Goal: Task Accomplishment & Management: Manage account settings

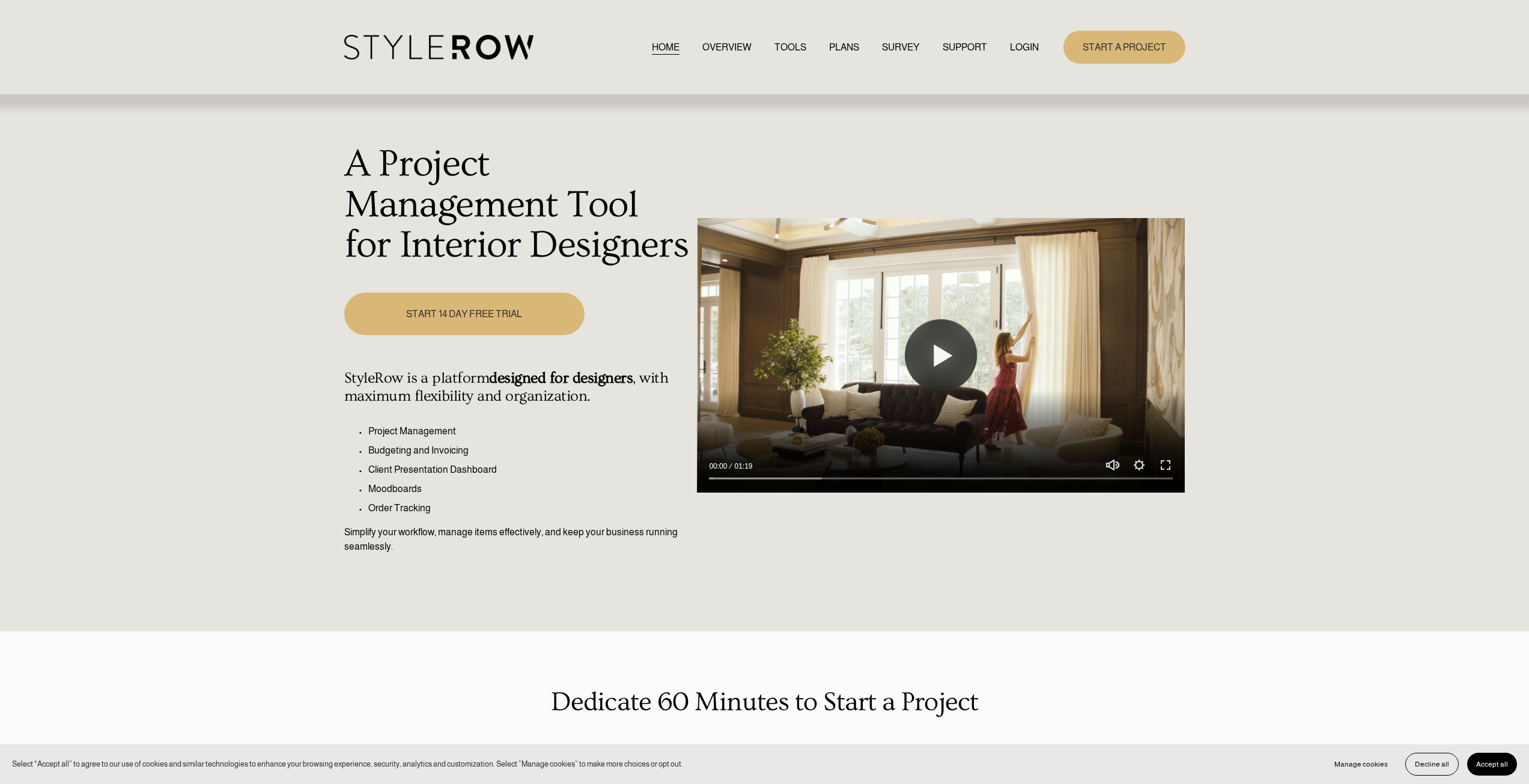
click at [1016, 45] on link "LOGIN" at bounding box center [1024, 47] width 29 height 17
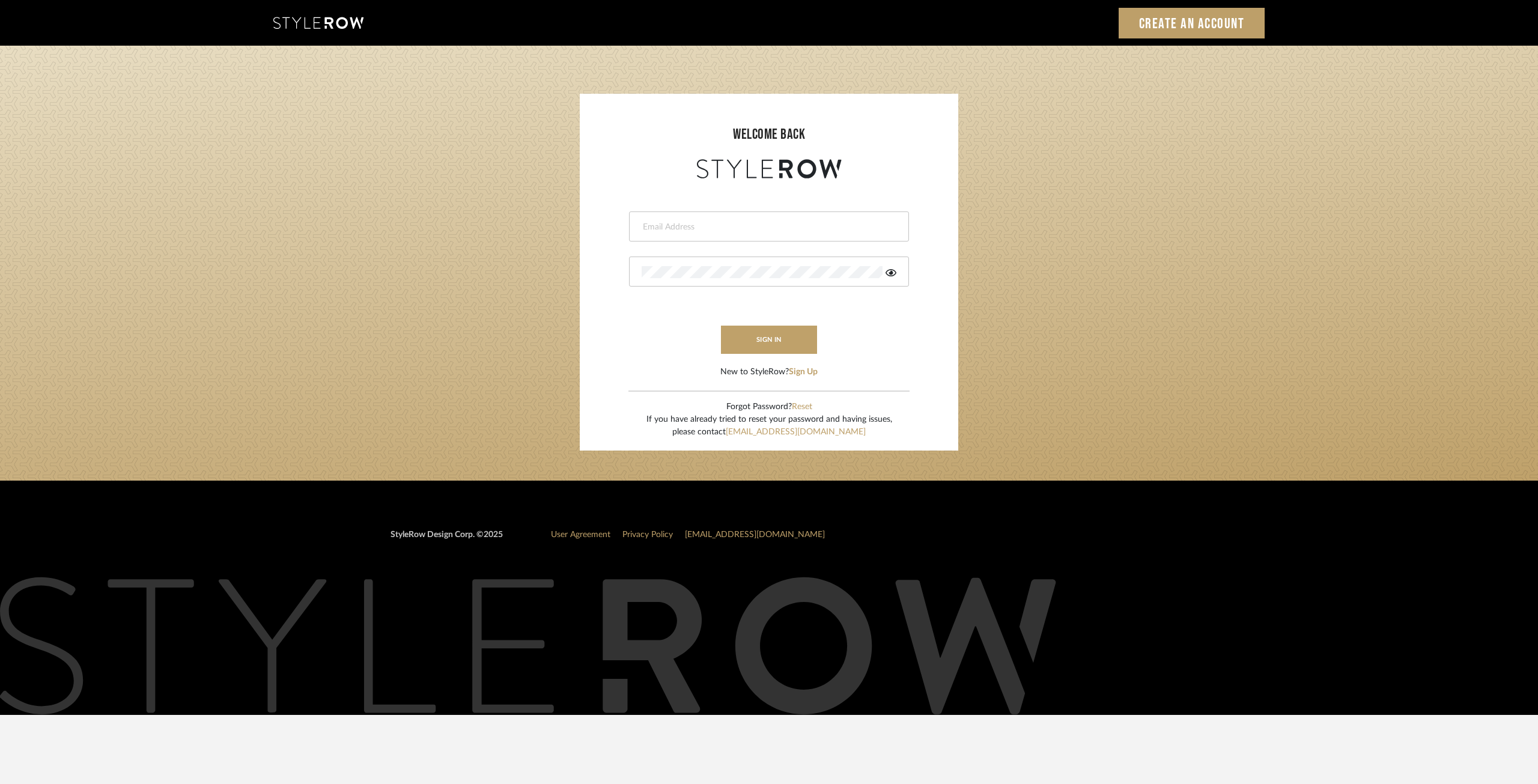
type input "ksears@morgantewilson.com"
click at [787, 322] on form "ksears@morgantewilson.com This field is required This field is required sign in…" at bounding box center [769, 280] width 354 height 197
click at [779, 335] on button "sign in" at bounding box center [769, 339] width 96 height 28
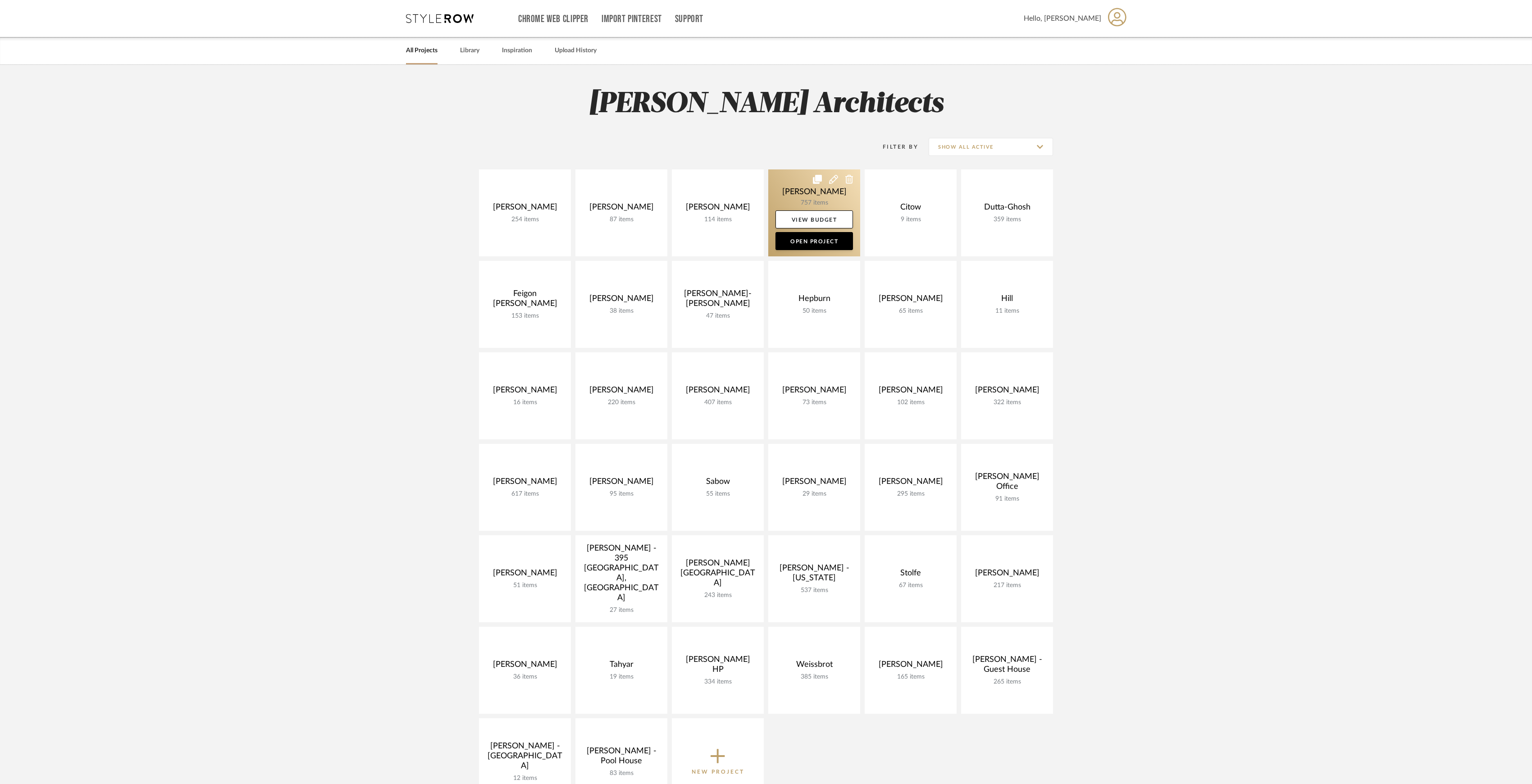
click at [797, 191] on link at bounding box center [814, 213] width 92 height 87
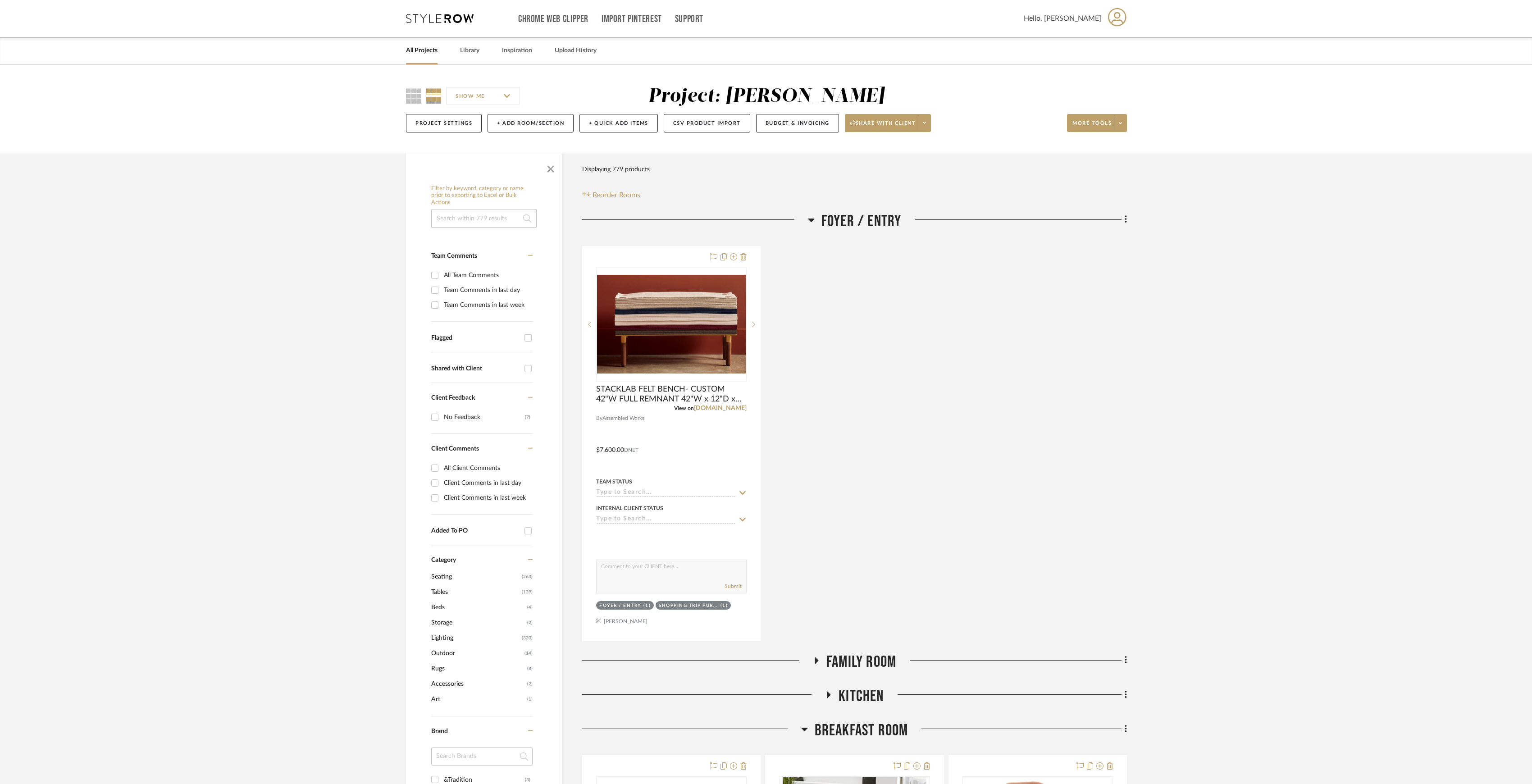
click at [829, 219] on span "FOYER / ENTRY" at bounding box center [862, 222] width 80 height 20
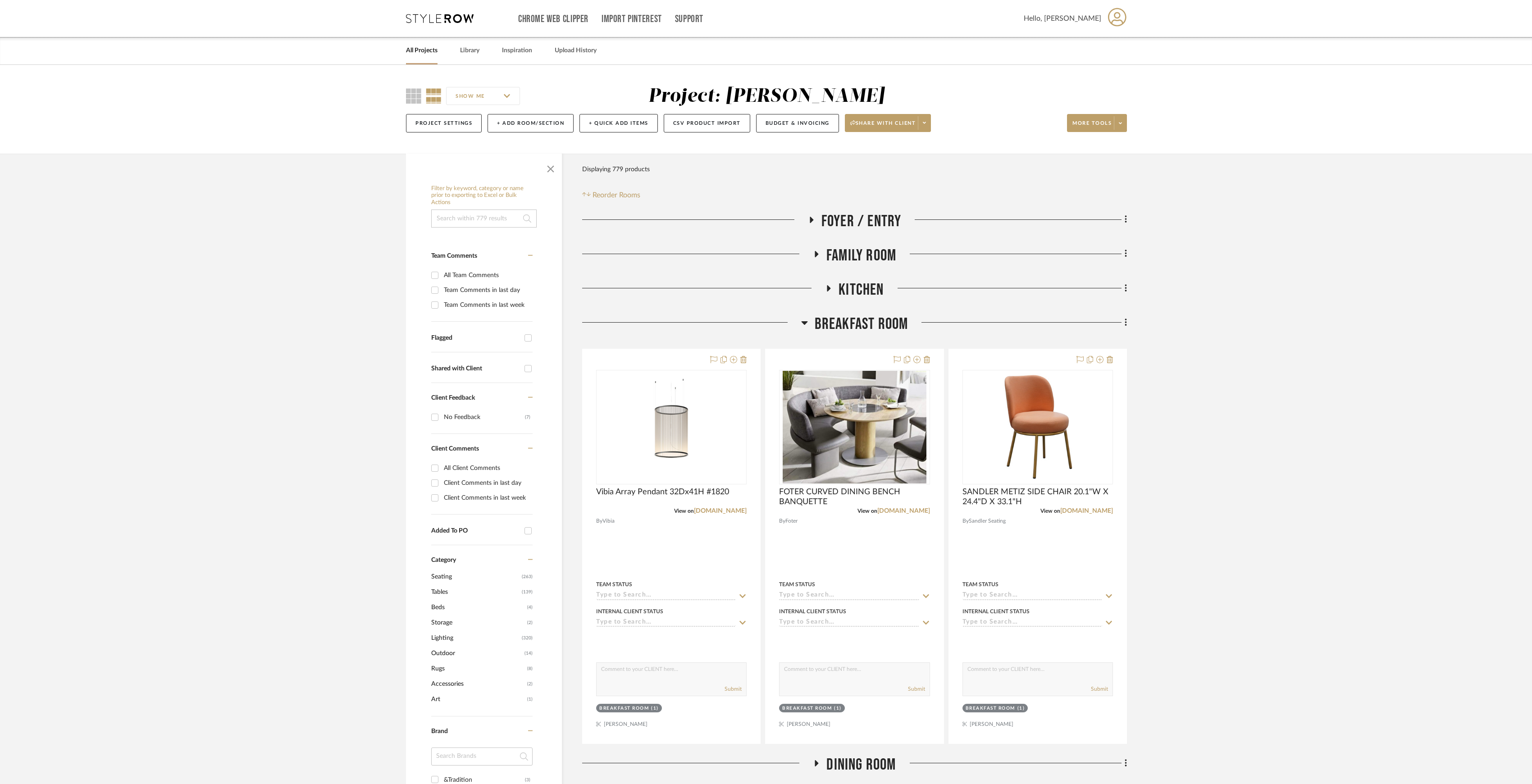
click at [885, 322] on span "BREAKFAST ROOM" at bounding box center [861, 324] width 94 height 20
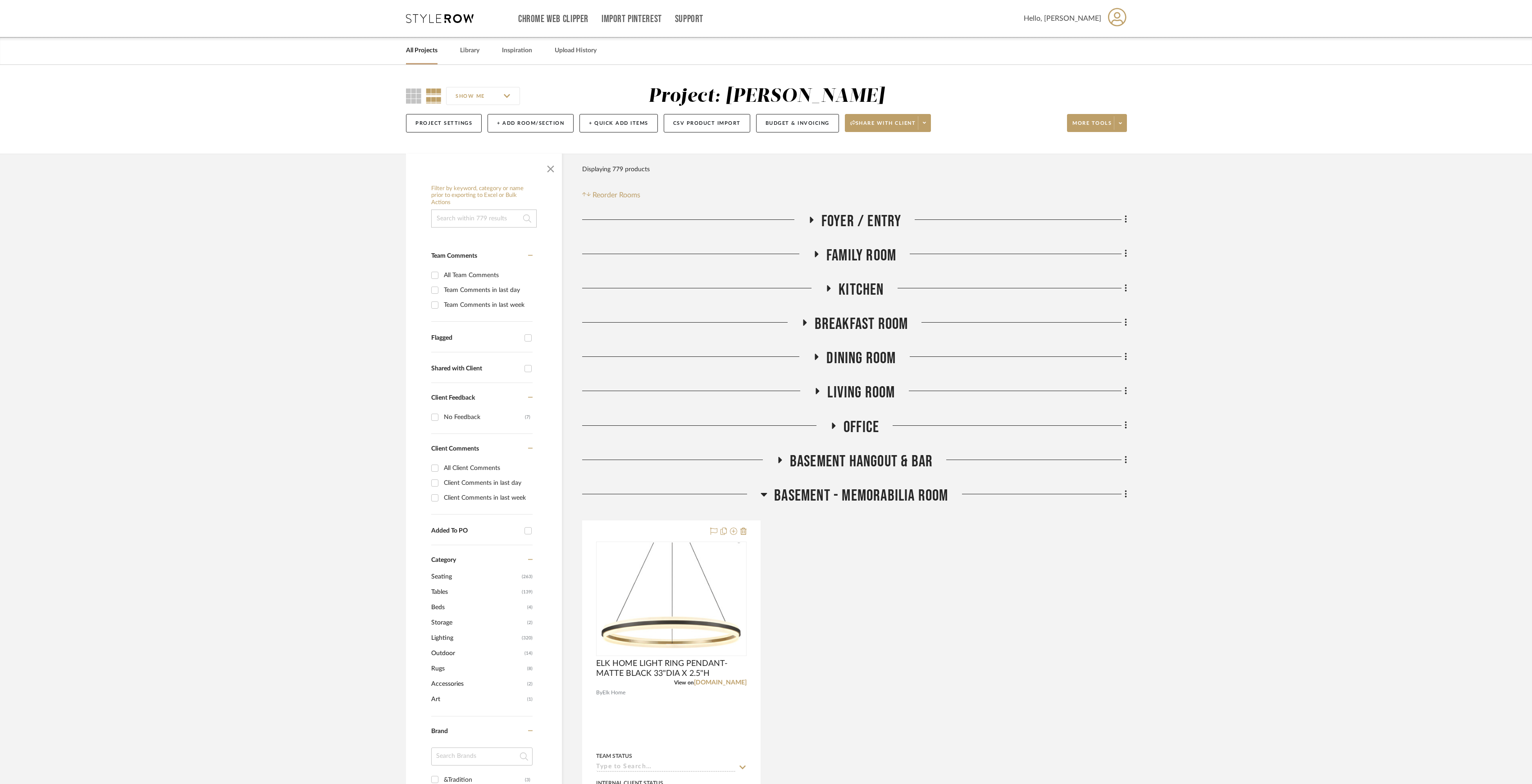
click at [854, 502] on span "BASEMENT - MEMORABILIA ROOM" at bounding box center [861, 496] width 174 height 20
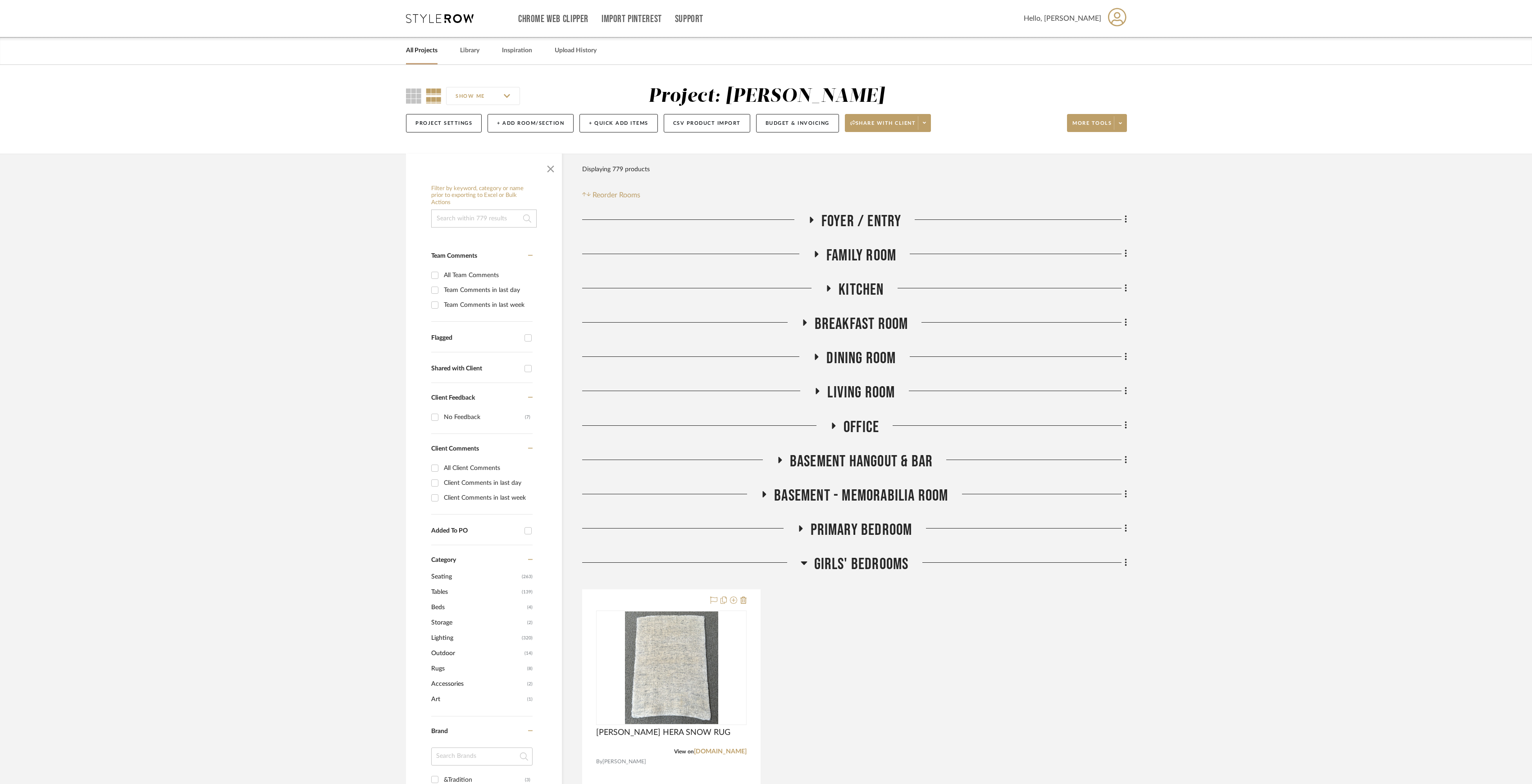
click at [849, 560] on span "GIRLS' BEDROOMS" at bounding box center [862, 564] width 95 height 20
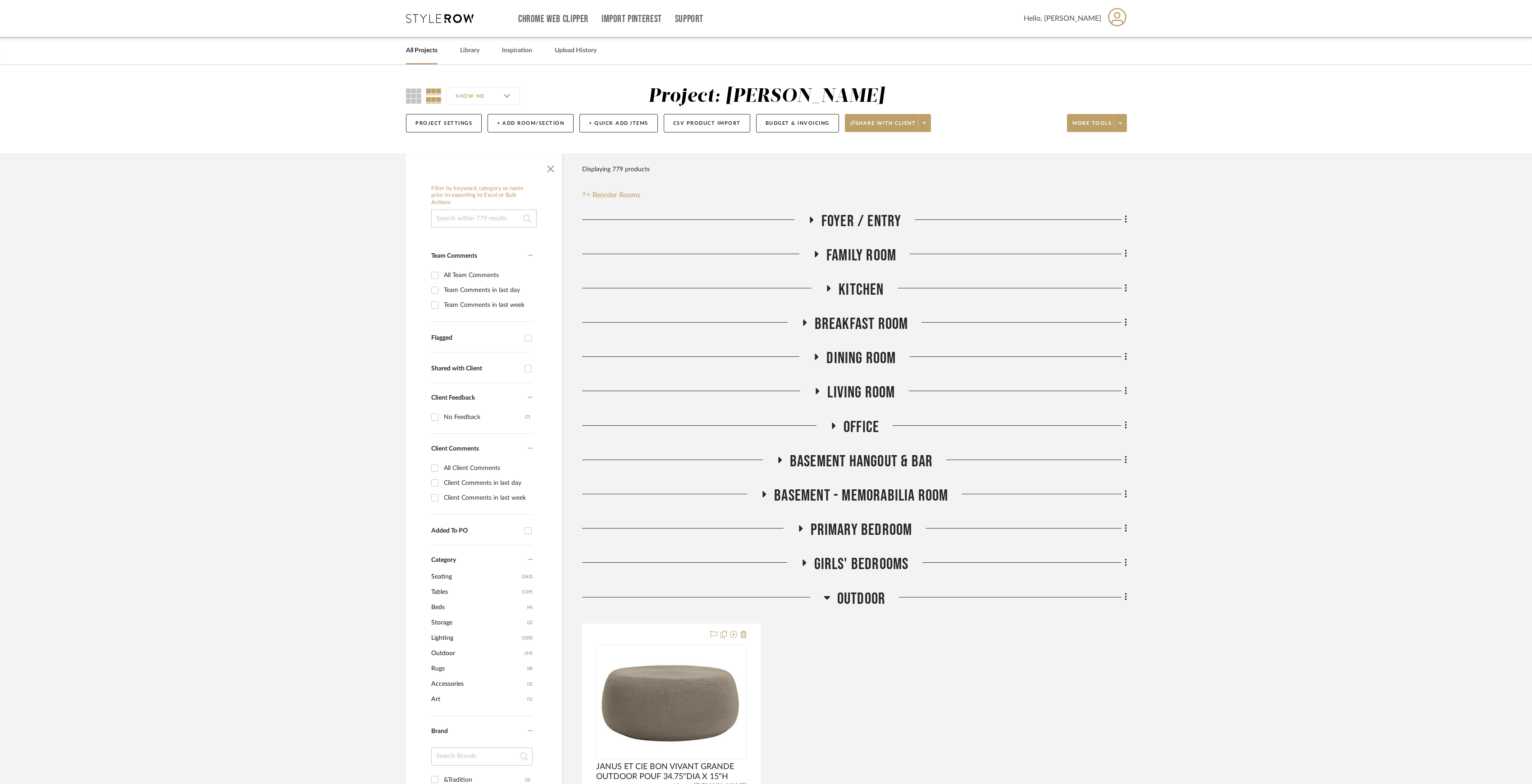
click at [871, 600] on span "OUTDOOR" at bounding box center [862, 599] width 48 height 20
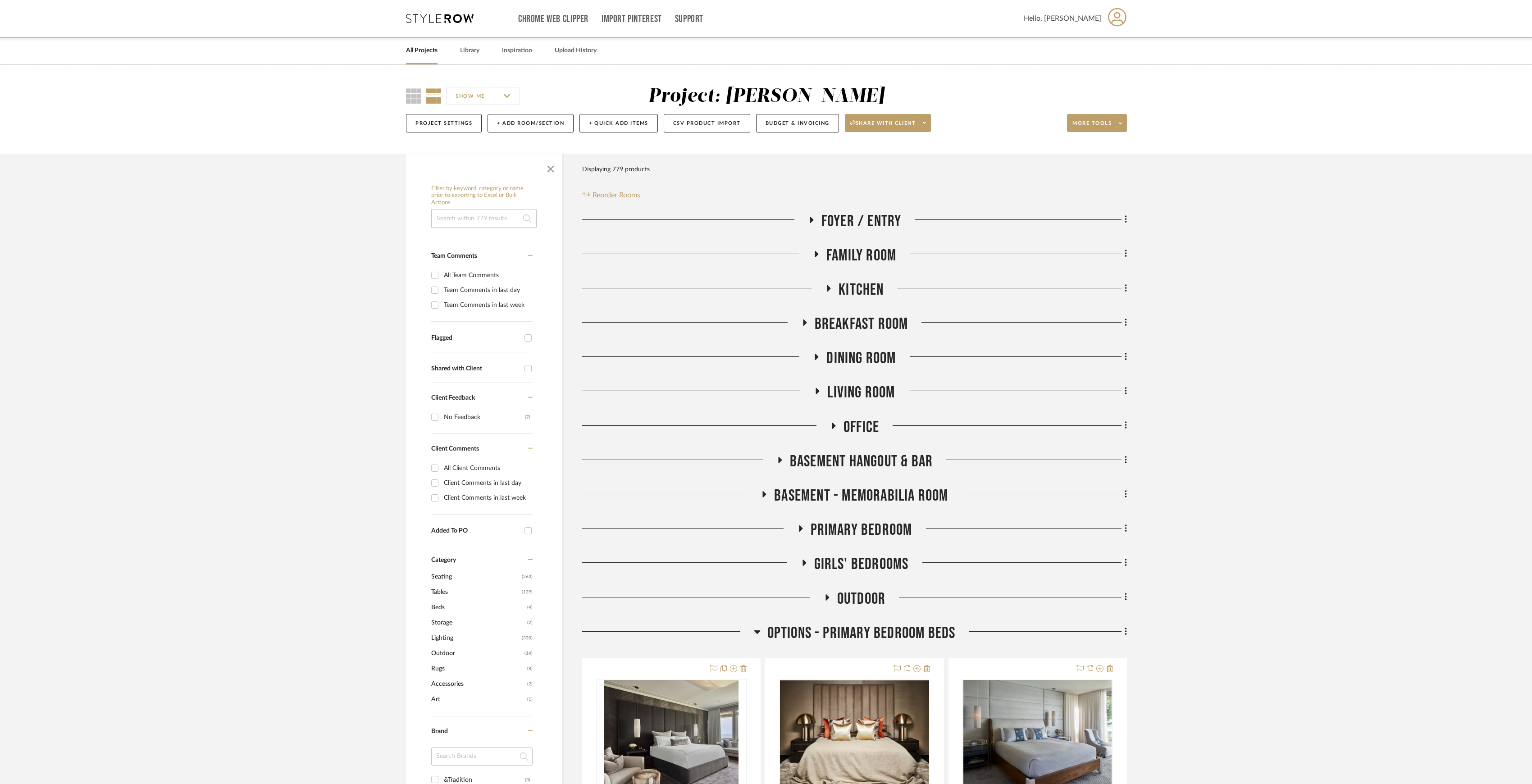
click at [882, 628] on span "OPTIONS - PRIMARY BEDROOM BEDS" at bounding box center [862, 633] width 188 height 20
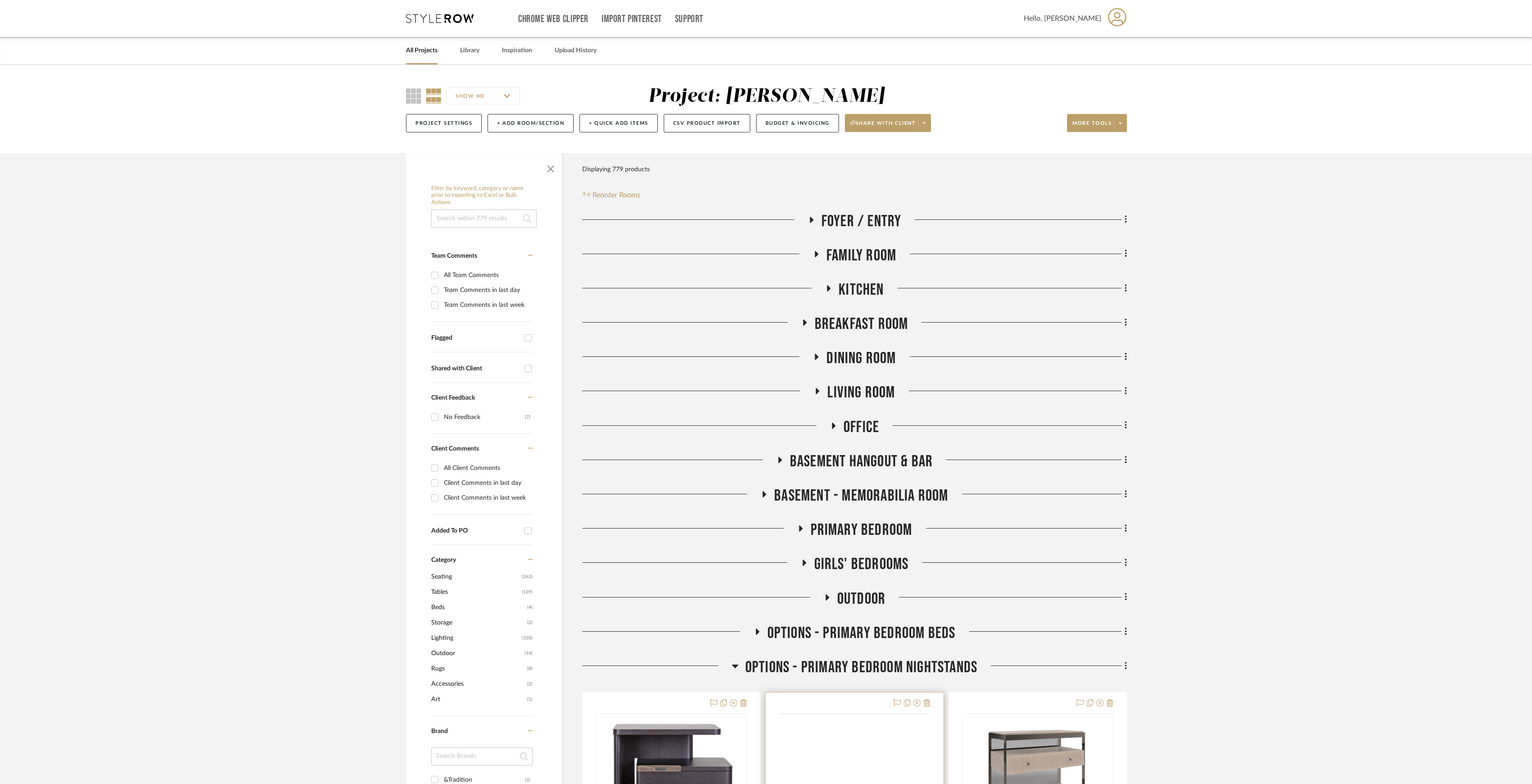
scroll to position [120, 0]
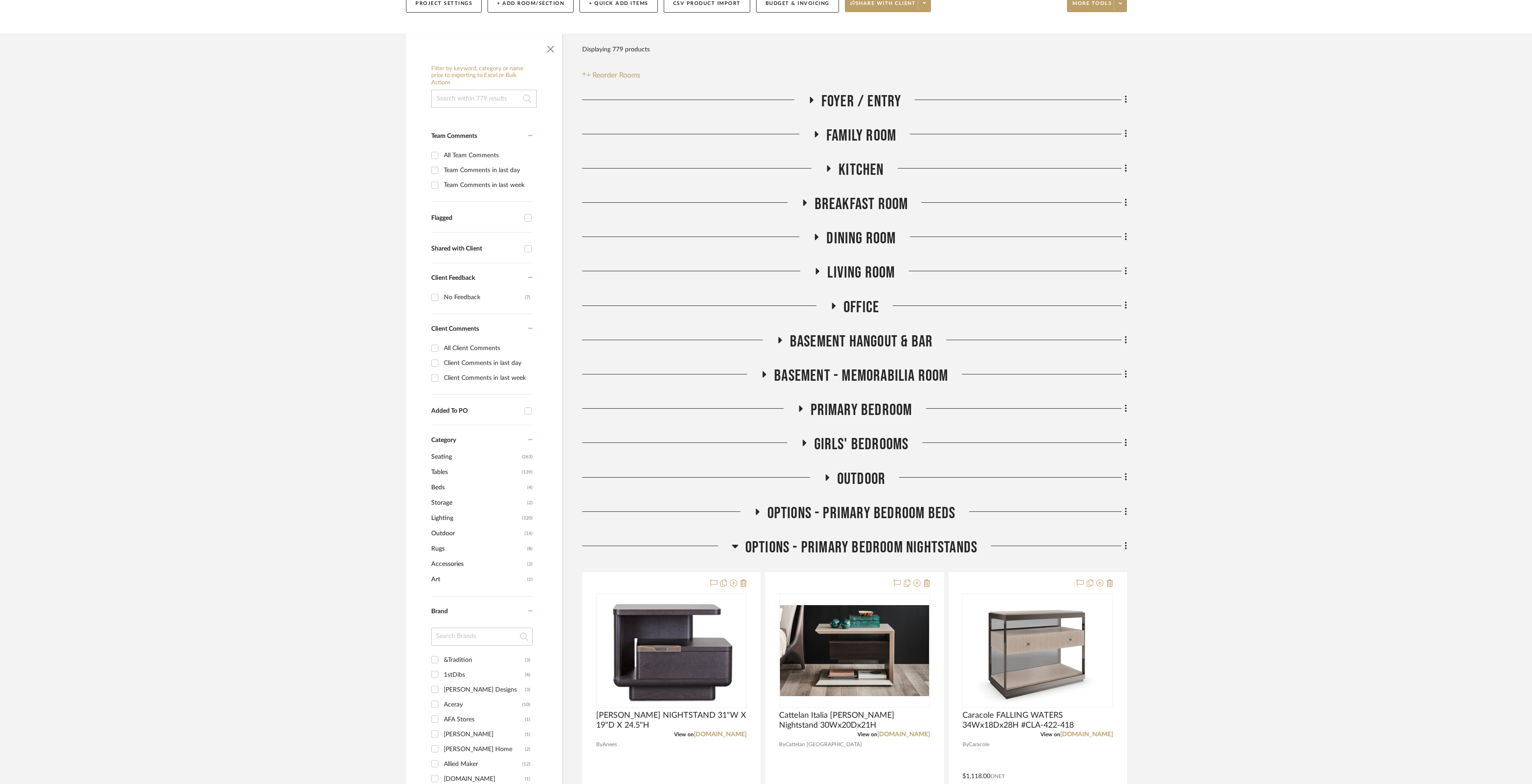
click at [893, 541] on span "OPTIONS - PRIMARY BEDROOM NIGHTSTANDS" at bounding box center [861, 547] width 232 height 20
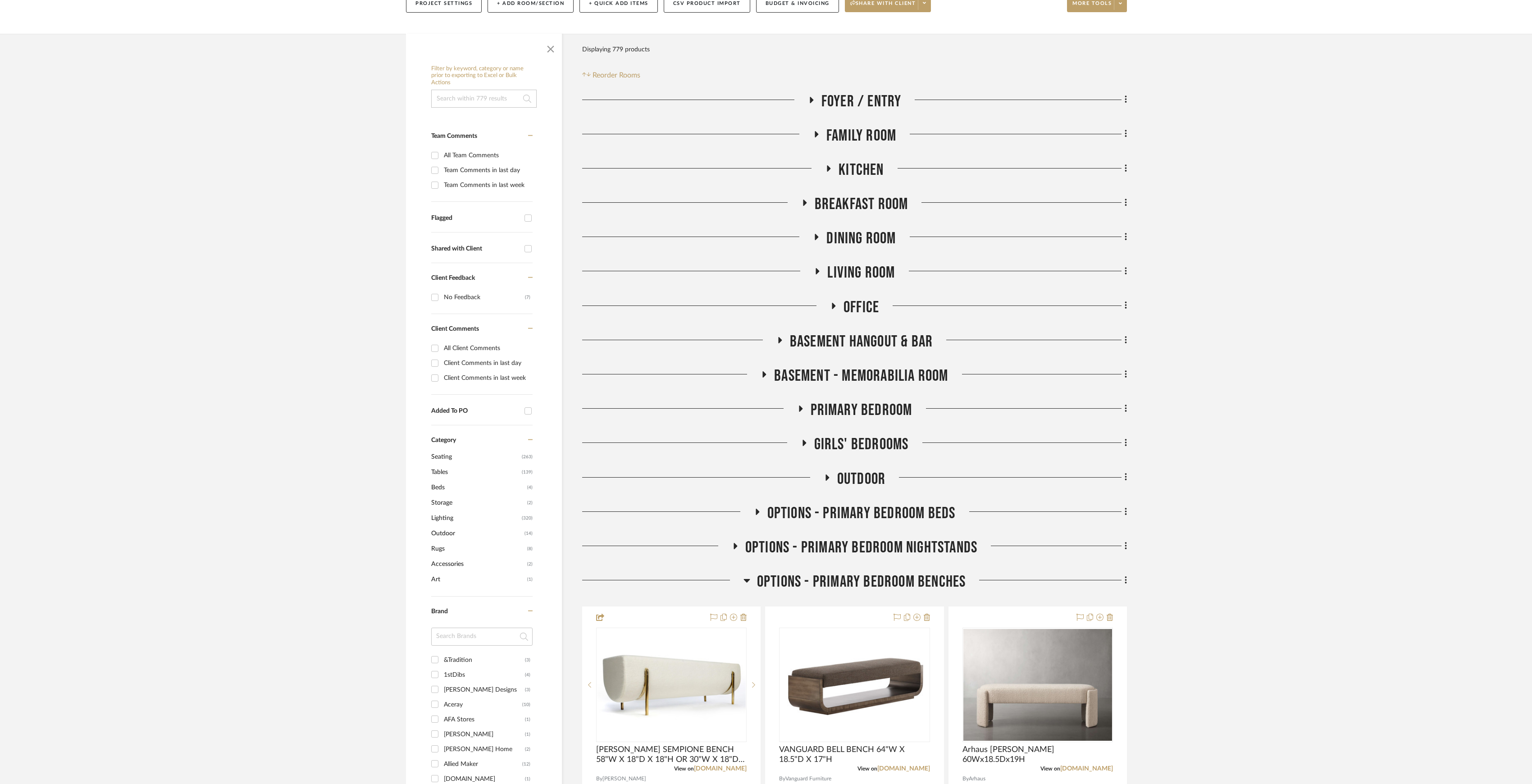
click at [893, 574] on span "OPTIONS - PRIMARY BEDROOM BENCHES" at bounding box center [862, 582] width 209 height 20
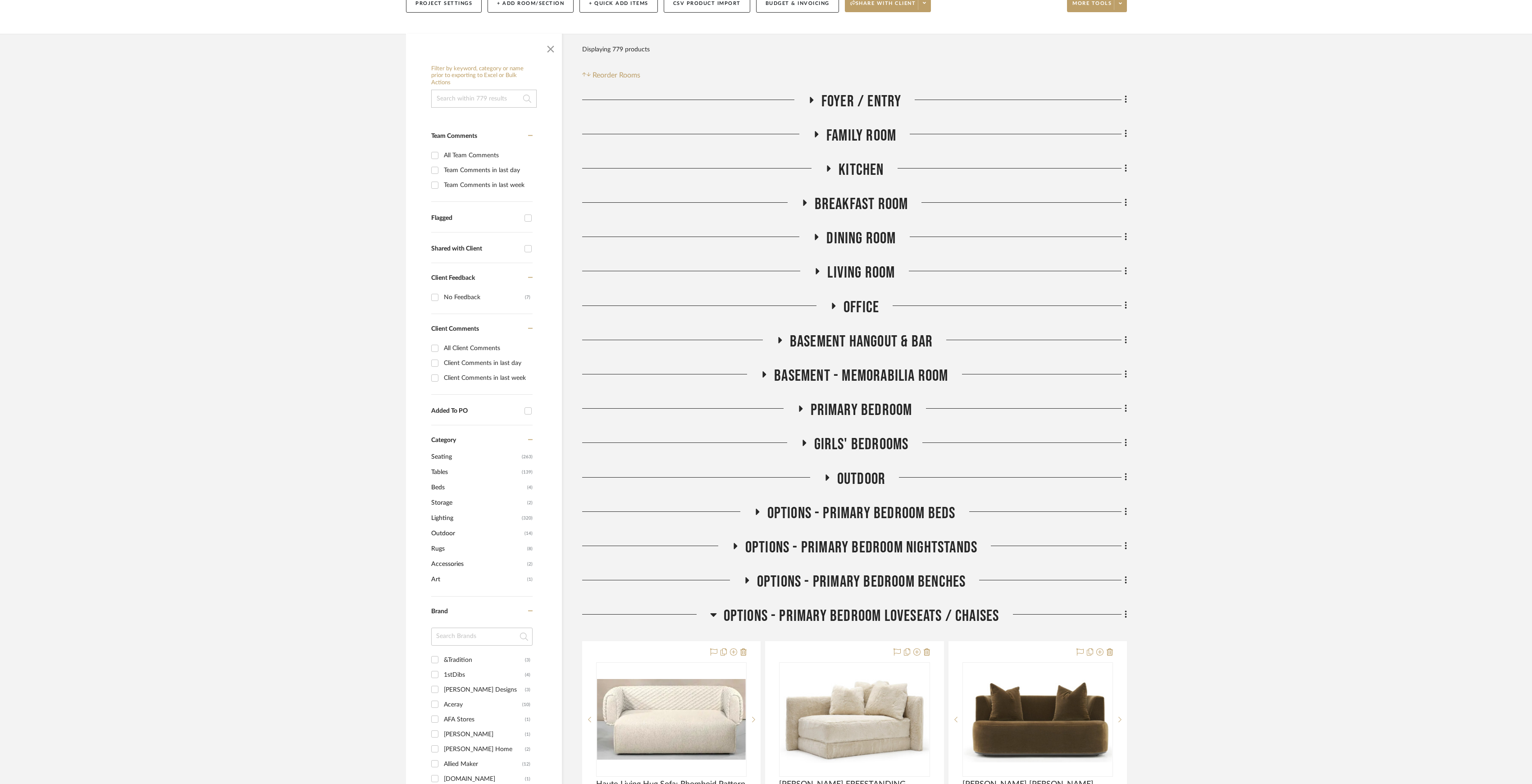
click at [896, 613] on span "OPTIONS - PRIMARY BEDROOM LOVESEATS / CHAISES" at bounding box center [862, 616] width 276 height 20
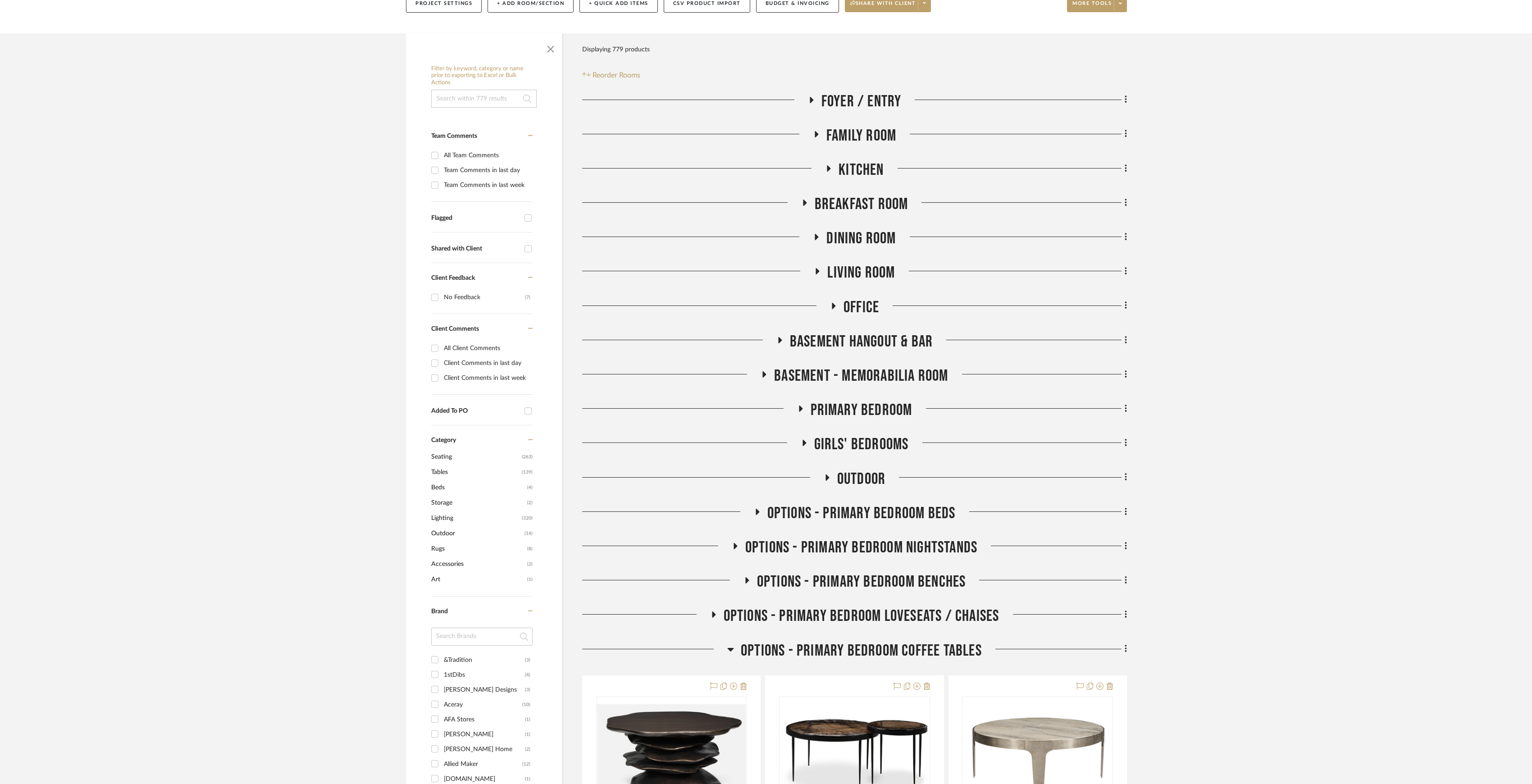
click at [902, 647] on span "OPTIONS - PRIMARY BEDROOM COFFEE TABLES" at bounding box center [861, 651] width 241 height 20
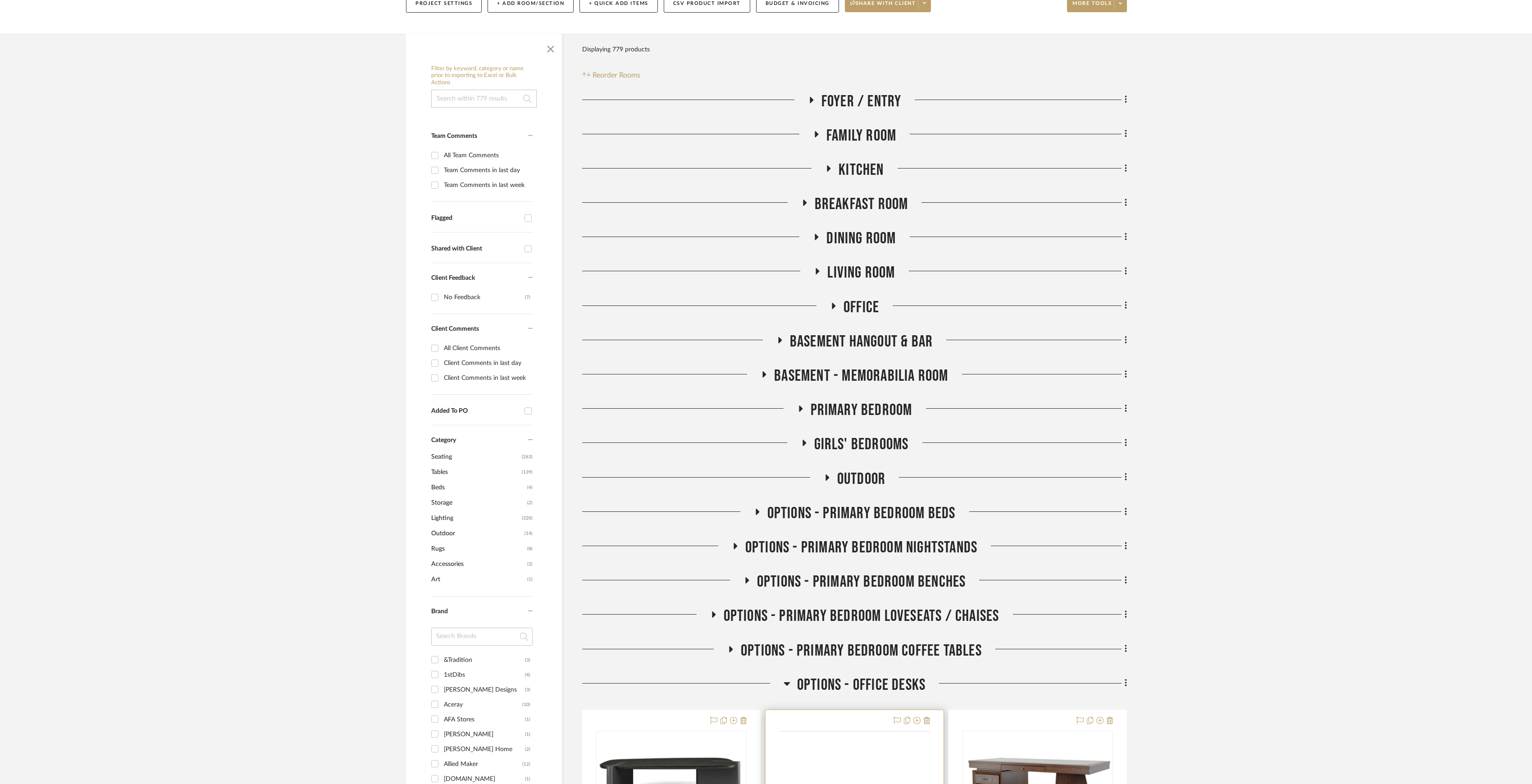
scroll to position [240, 0]
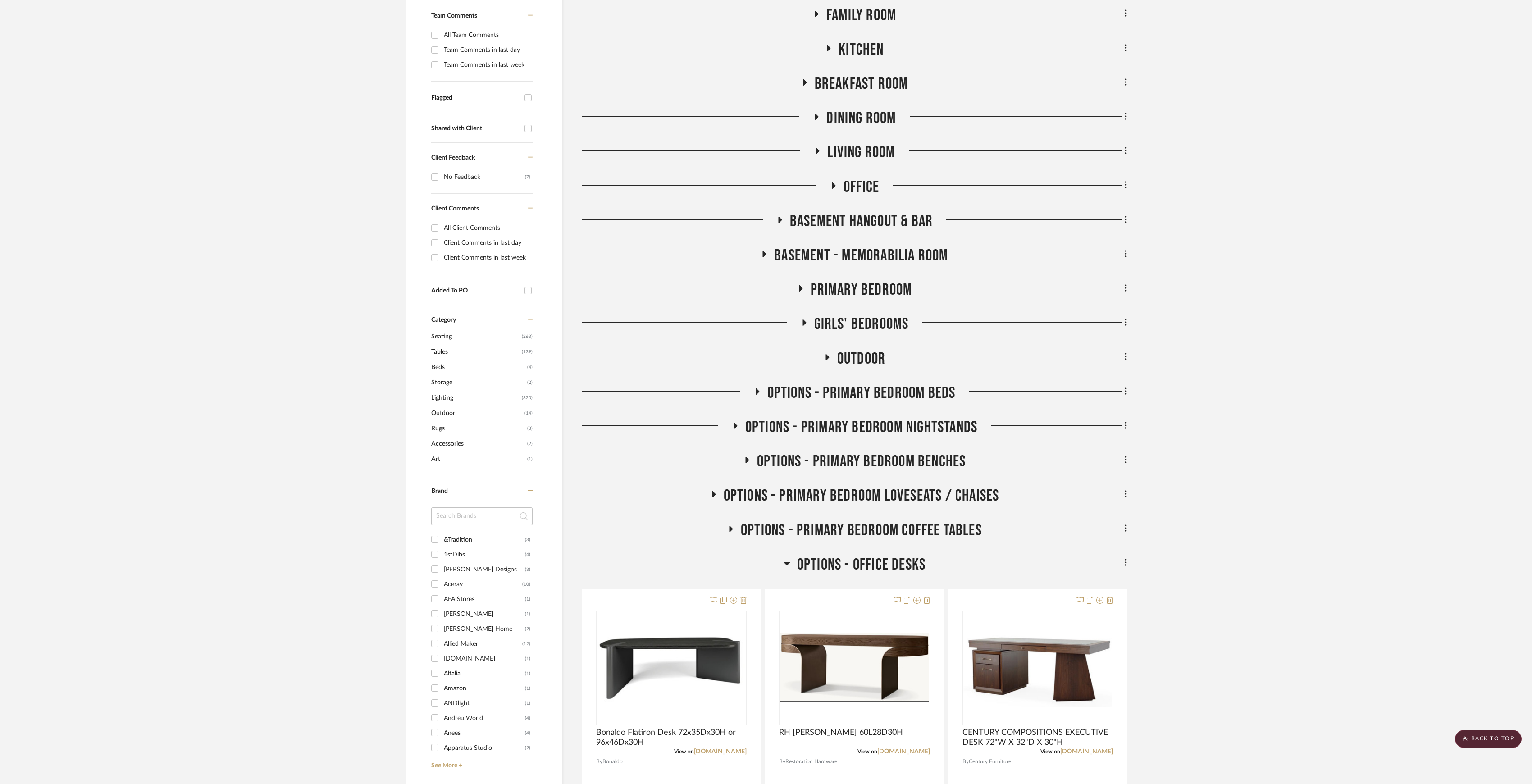
click at [888, 557] on span "OPTIONS - OFFICE DESKS" at bounding box center [862, 565] width 128 height 20
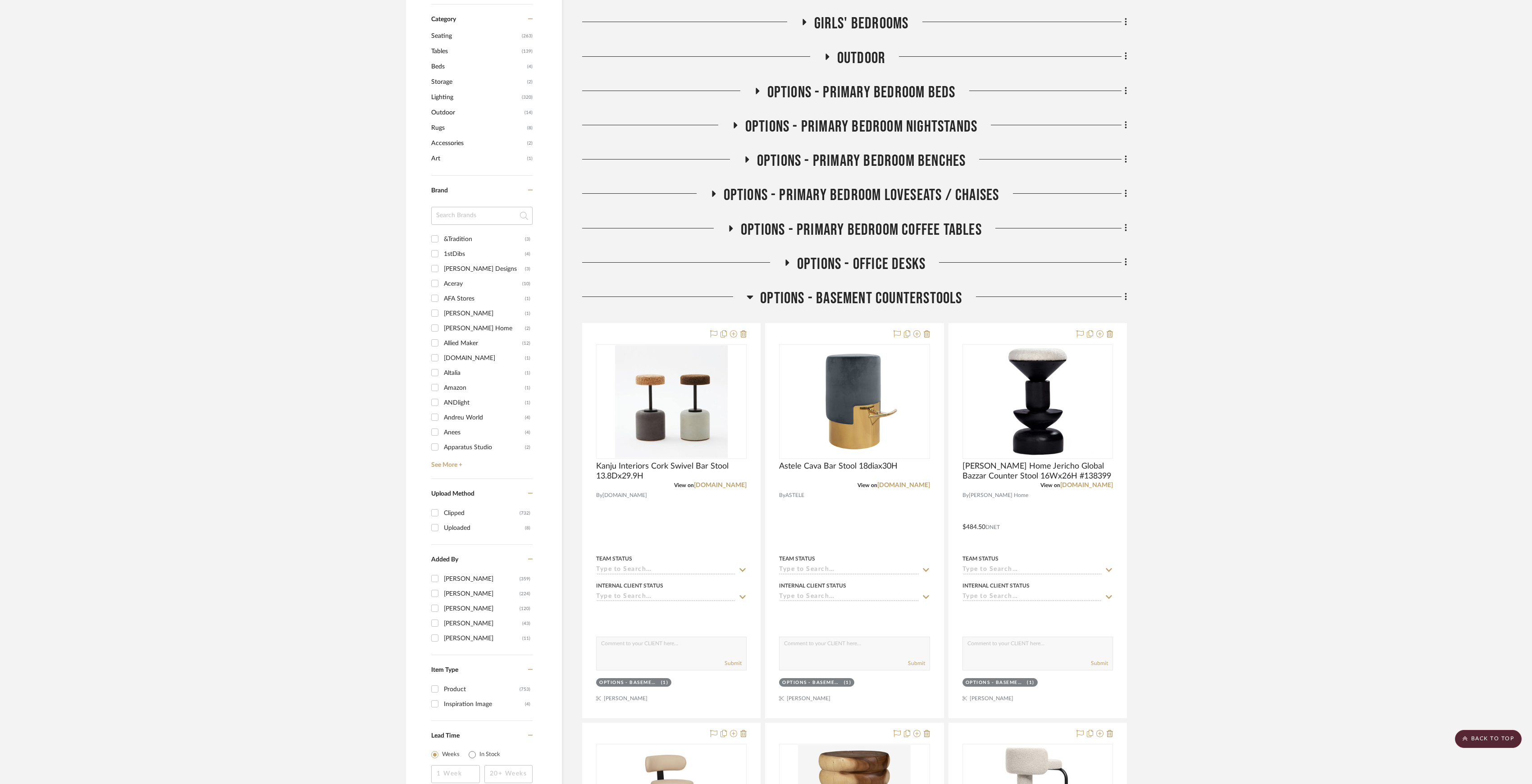
scroll to position [660, 0]
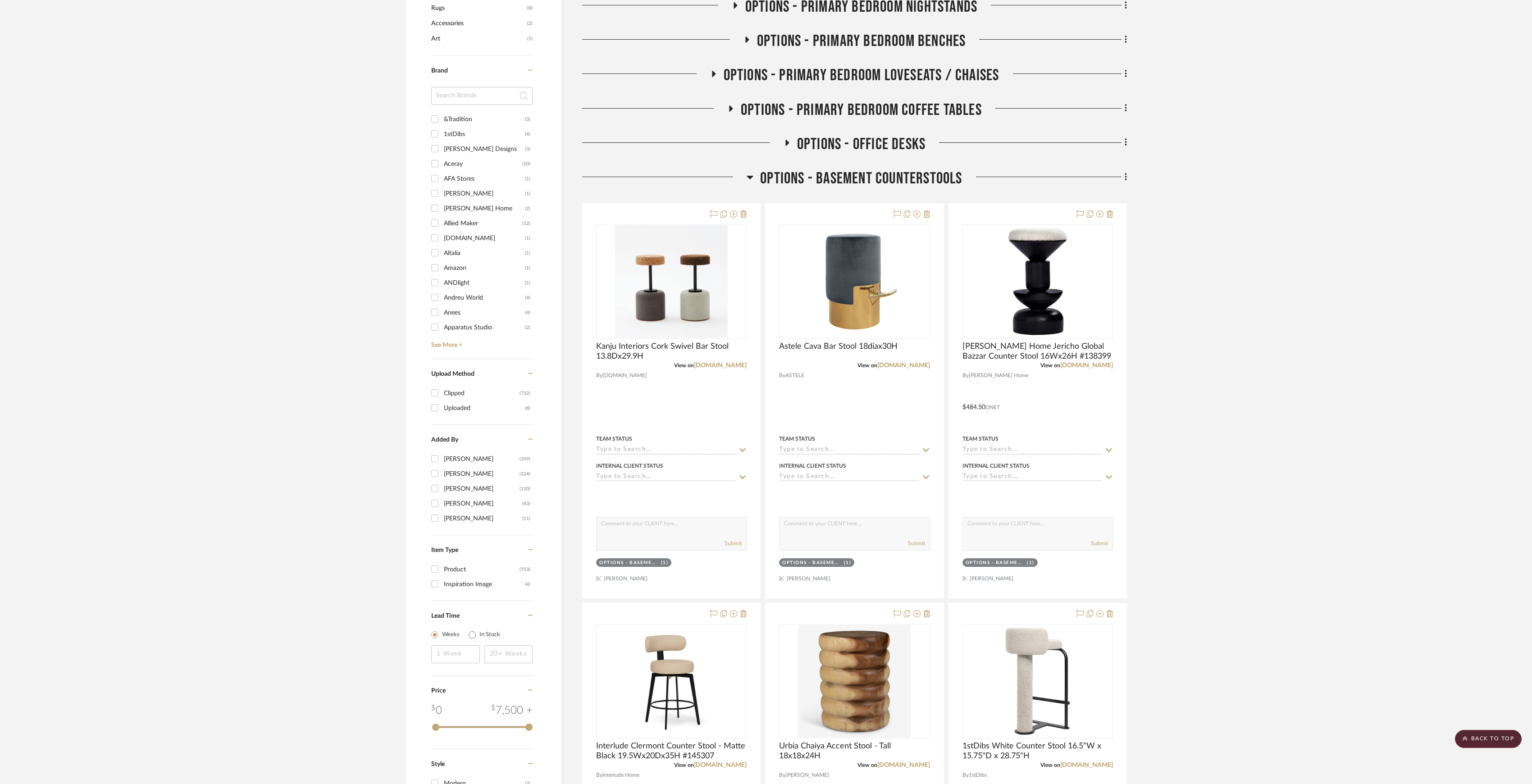
click at [842, 140] on span "OPTIONS - OFFICE DESKS" at bounding box center [862, 145] width 128 height 20
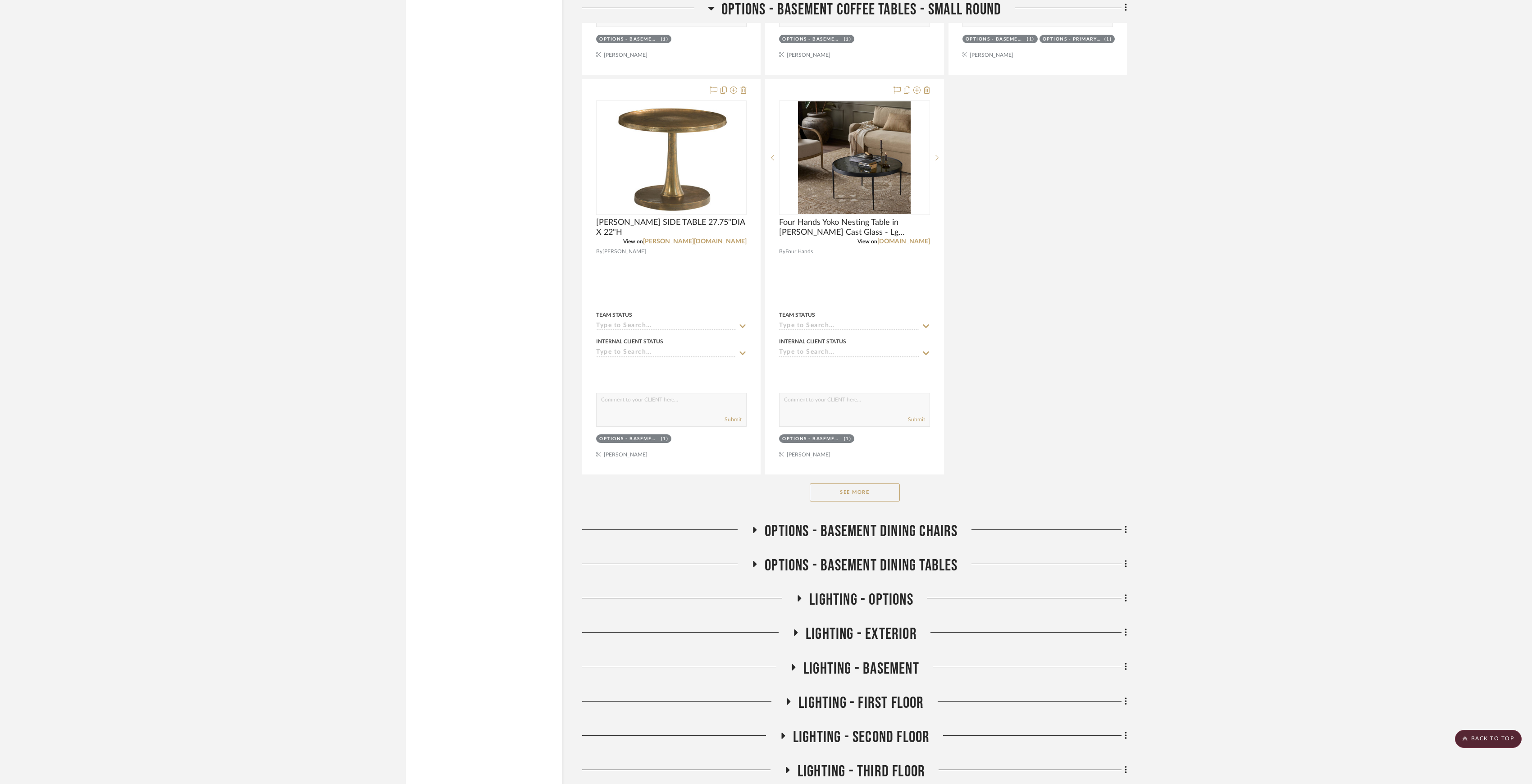
scroll to position [7988, 0]
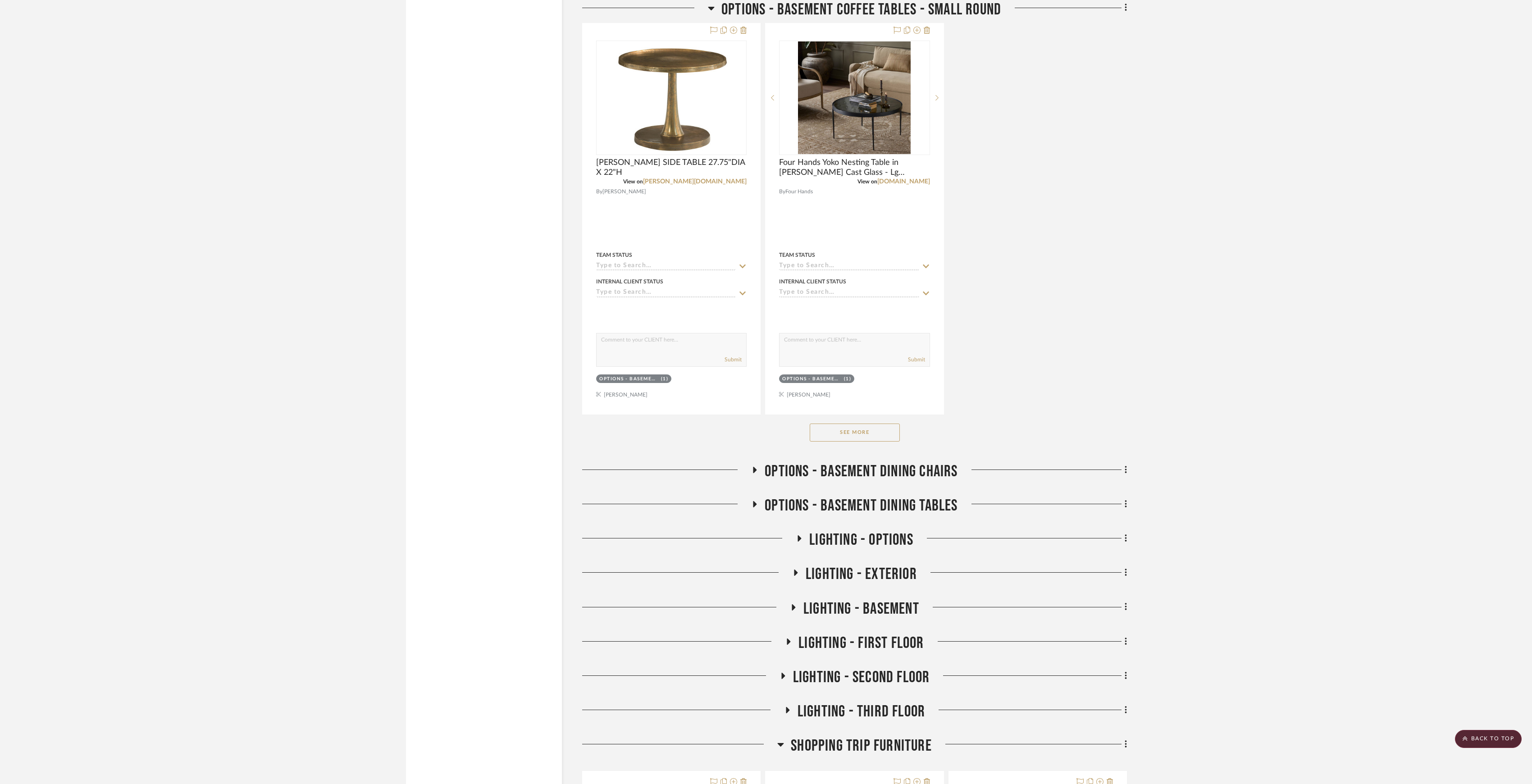
click at [941, 481] on span "OPTIONS - BASEMENT DINING CHAIRS" at bounding box center [861, 471] width 193 height 20
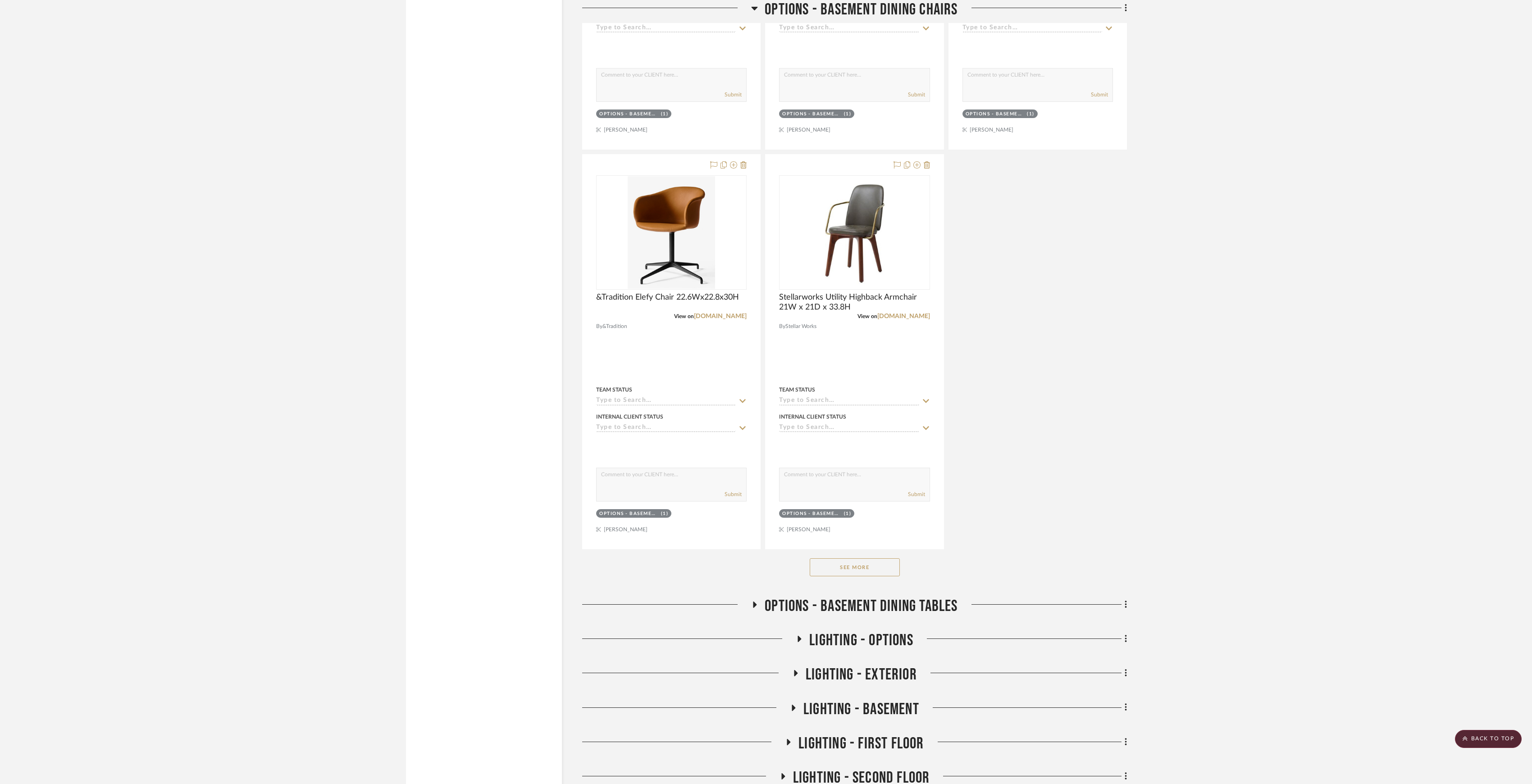
scroll to position [9248, 0]
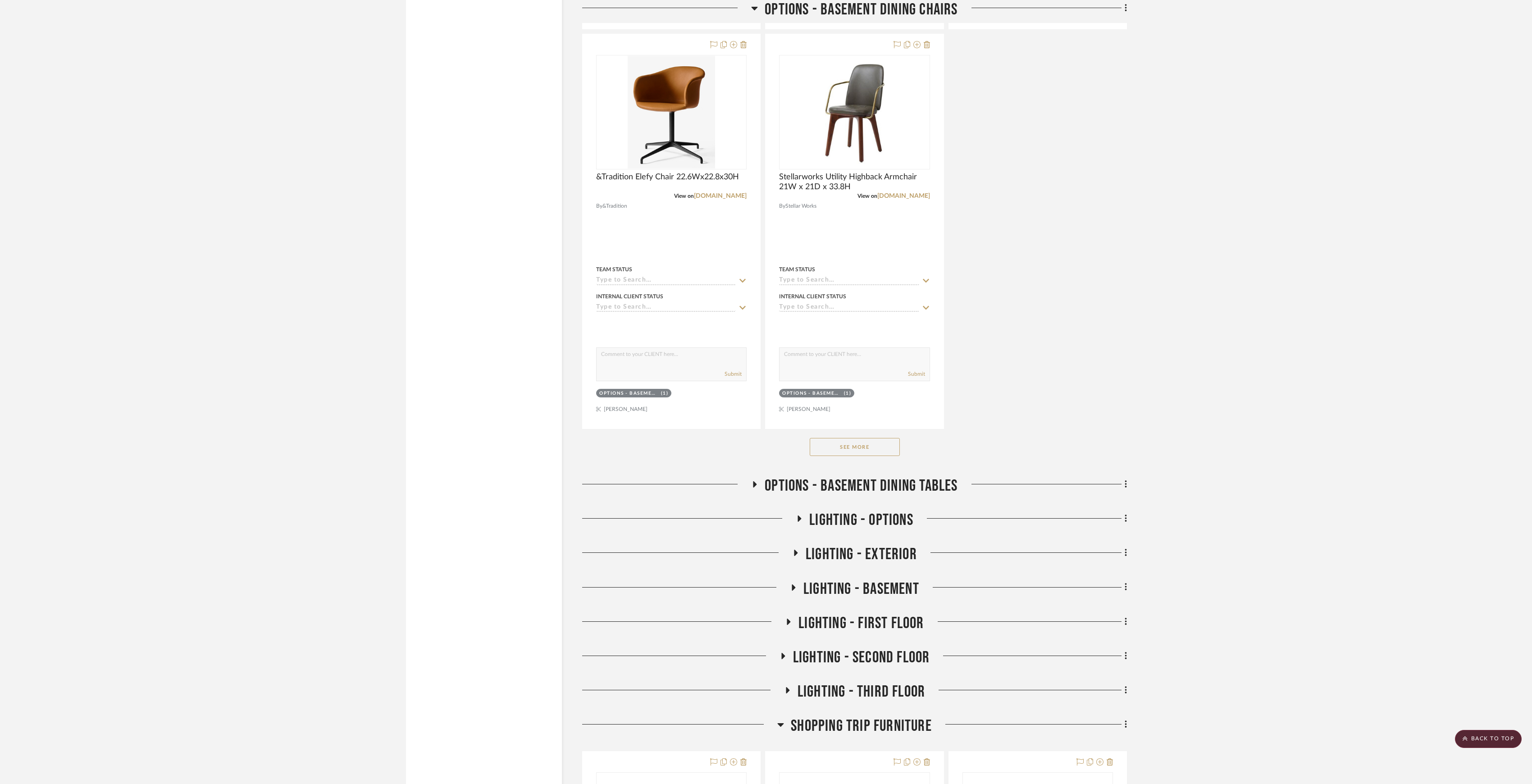
click at [900, 496] on span "OPTIONS - BASEMENT DINING TABLES" at bounding box center [861, 486] width 193 height 20
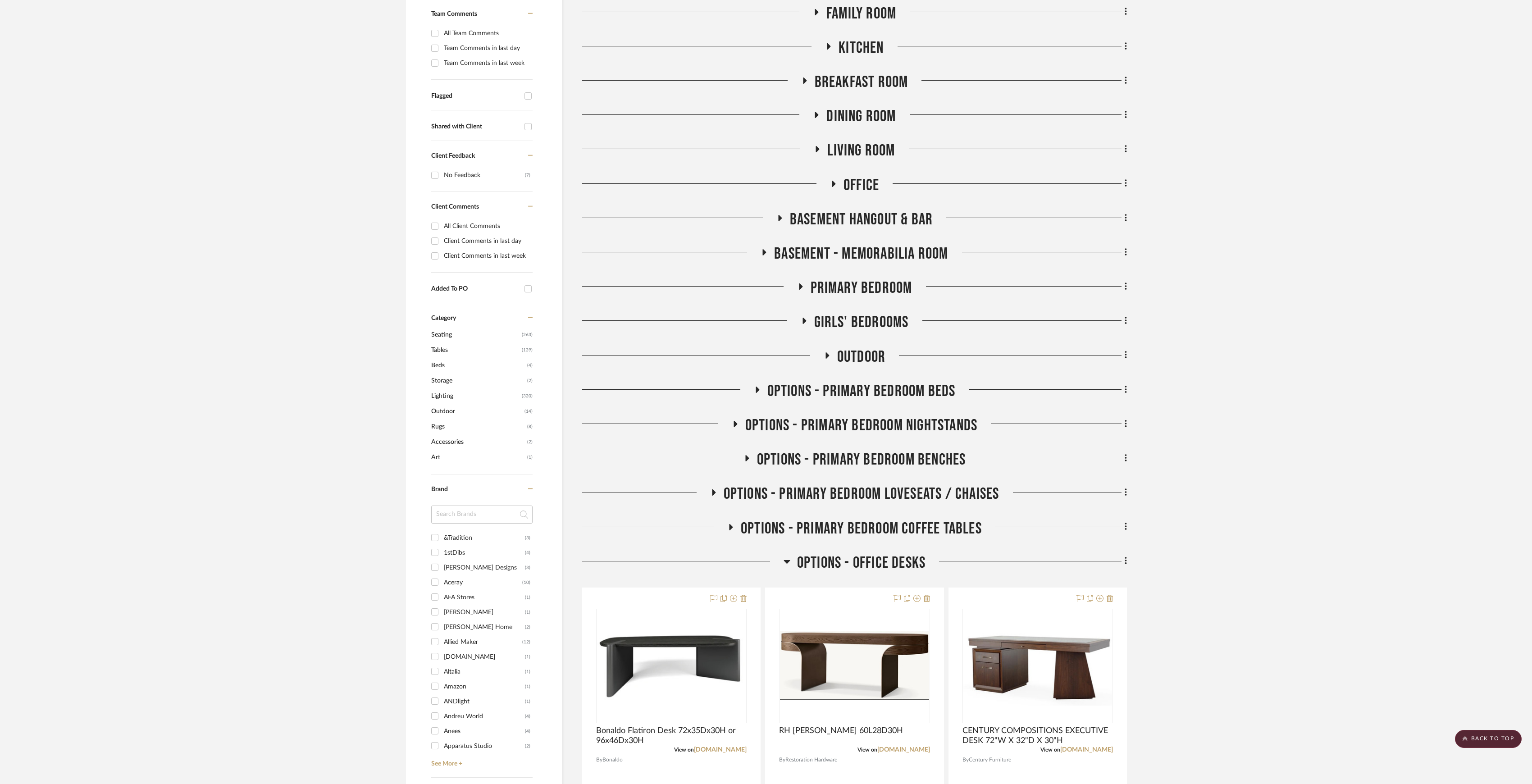
scroll to position [0, 0]
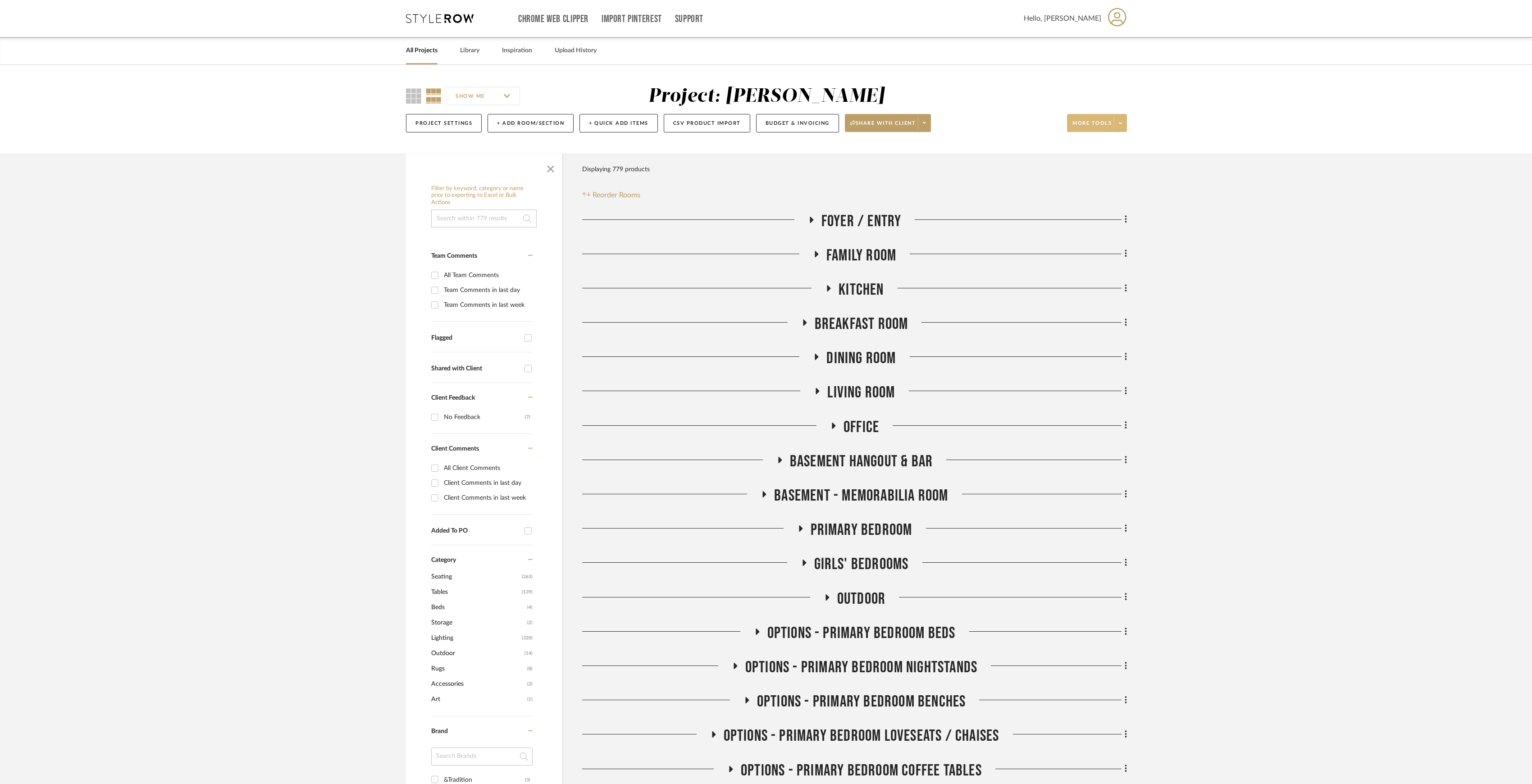
click at [1121, 122] on icon at bounding box center [1120, 124] width 3 height 5
click at [1114, 238] on span "Export Presentation" at bounding box center [1105, 236] width 58 height 8
click at [470, 52] on link "Library" at bounding box center [470, 50] width 20 height 12
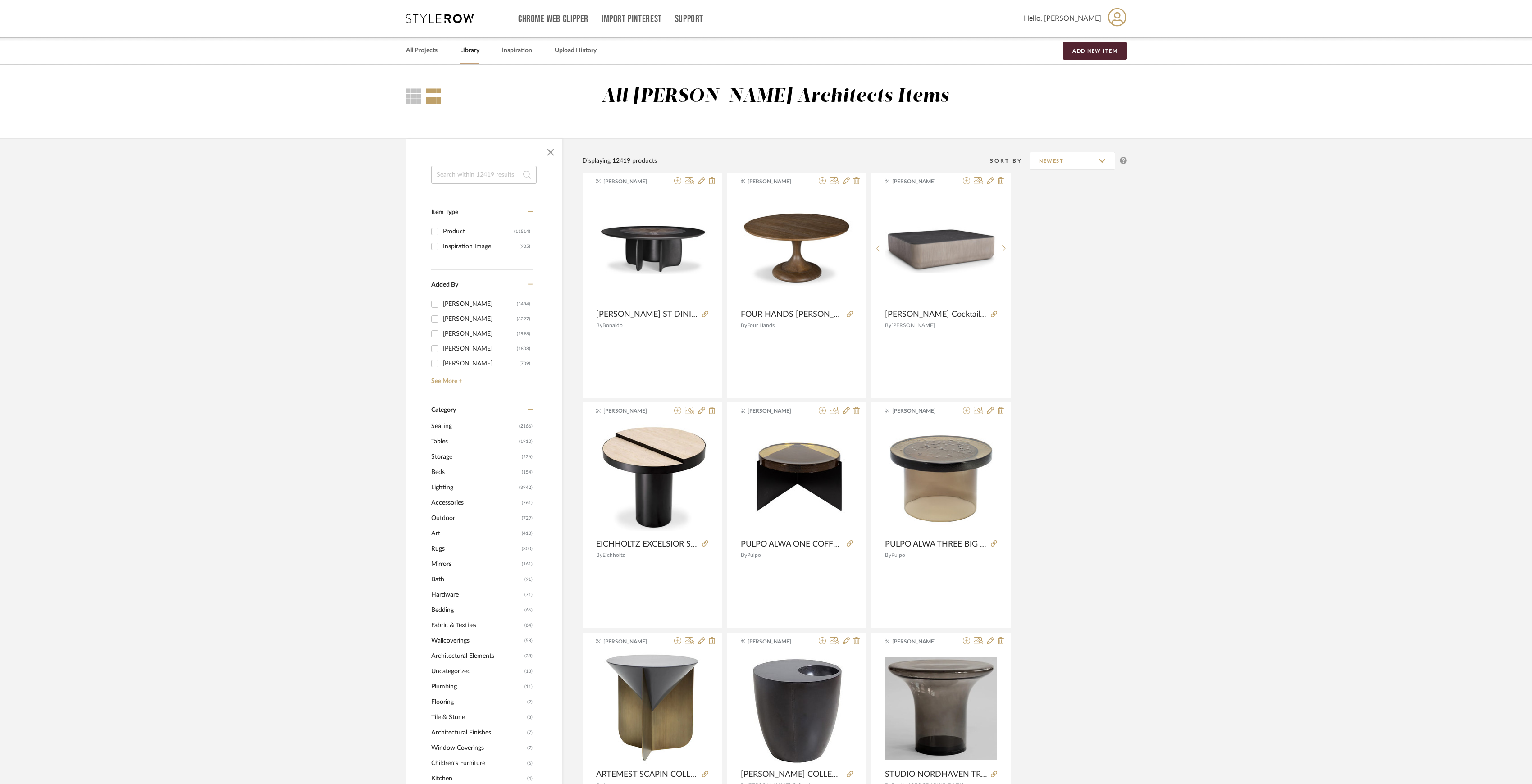
click at [444, 440] on span "Tables" at bounding box center [474, 441] width 86 height 15
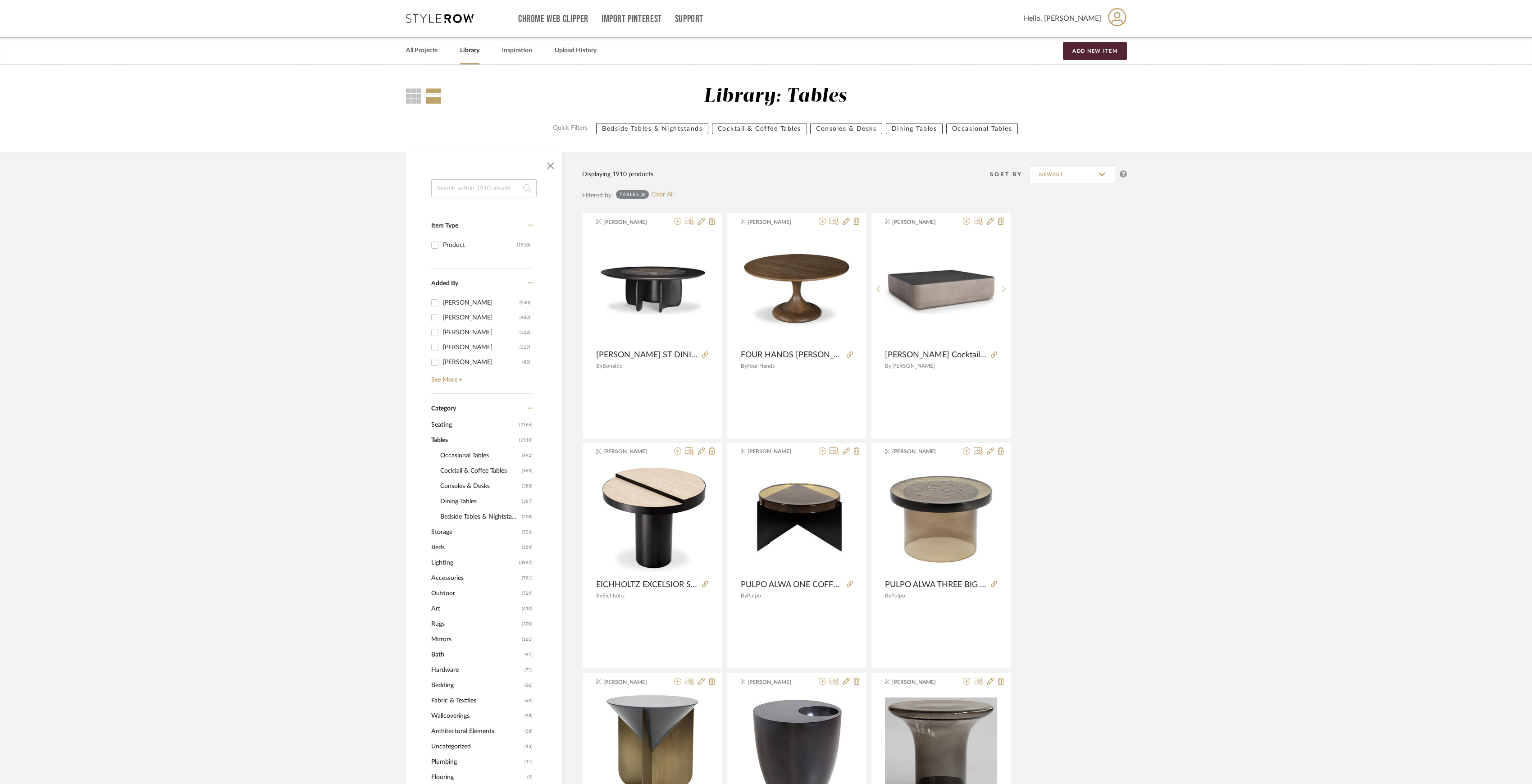
click at [477, 473] on span "Cocktail & Coffee Tables" at bounding box center [479, 470] width 79 height 15
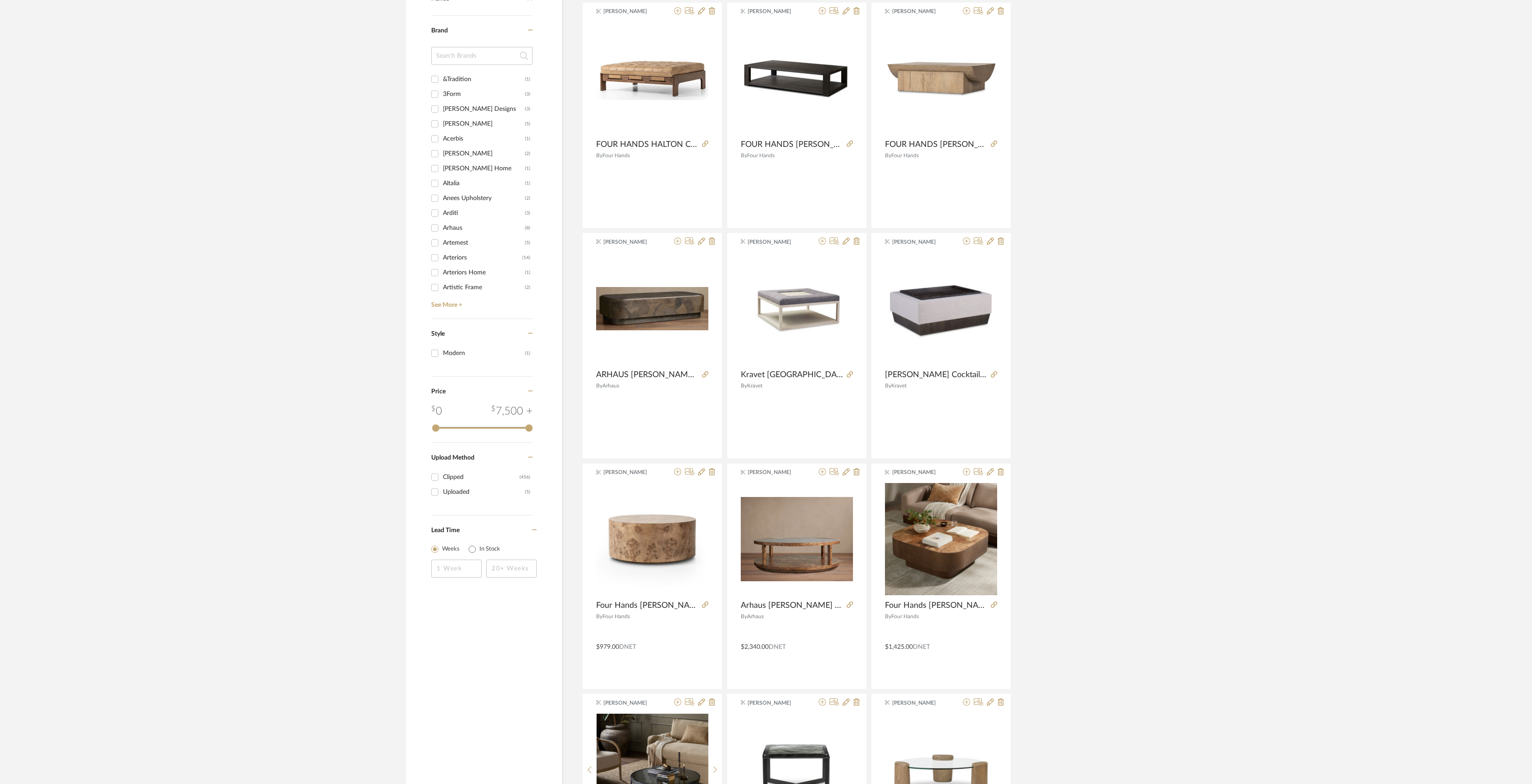
scroll to position [600, 0]
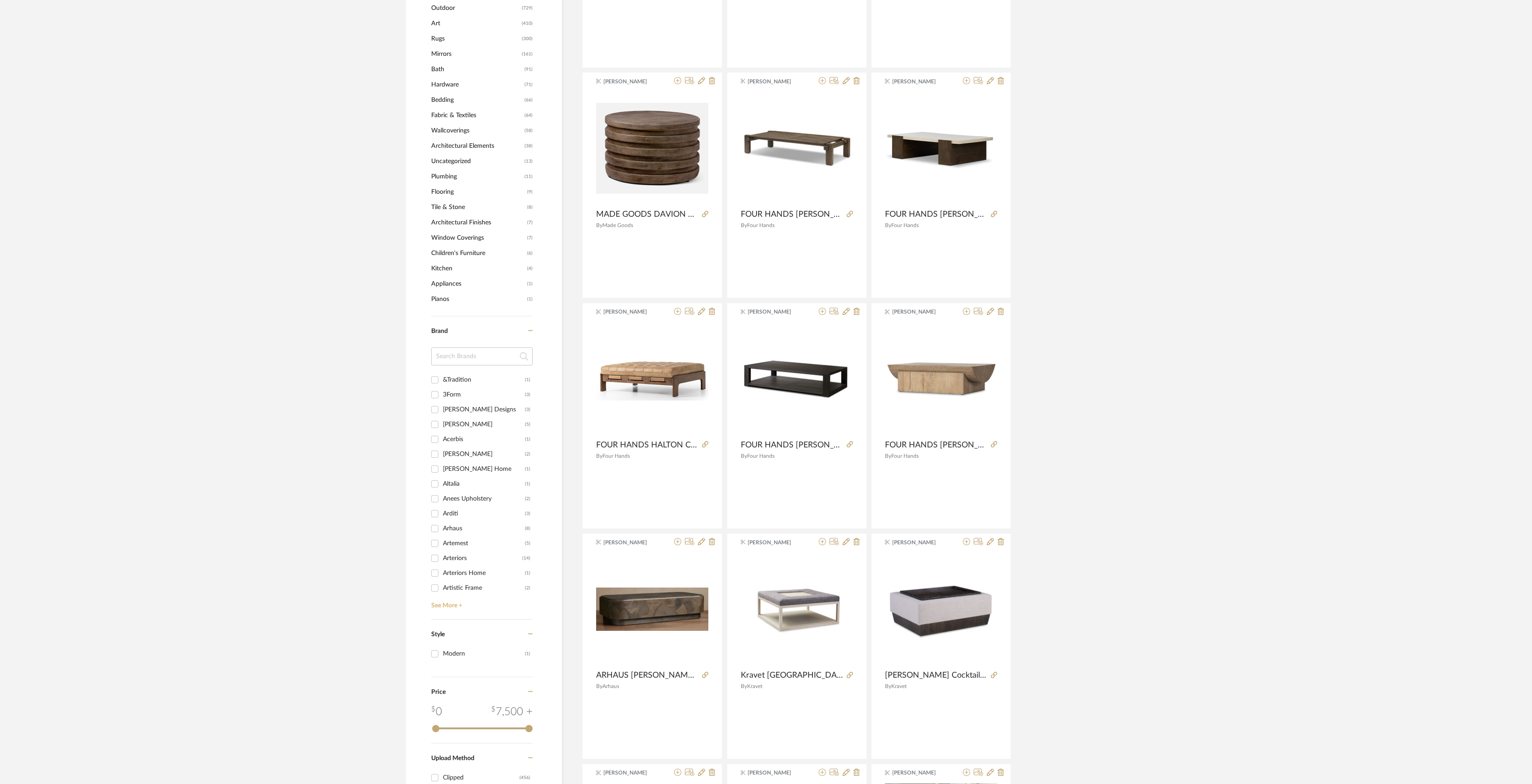
click at [447, 606] on link "See More +" at bounding box center [481, 602] width 103 height 14
click at [435, 528] on input "[PERSON_NAME] Design (3)" at bounding box center [435, 526] width 14 height 14
checkbox input "true"
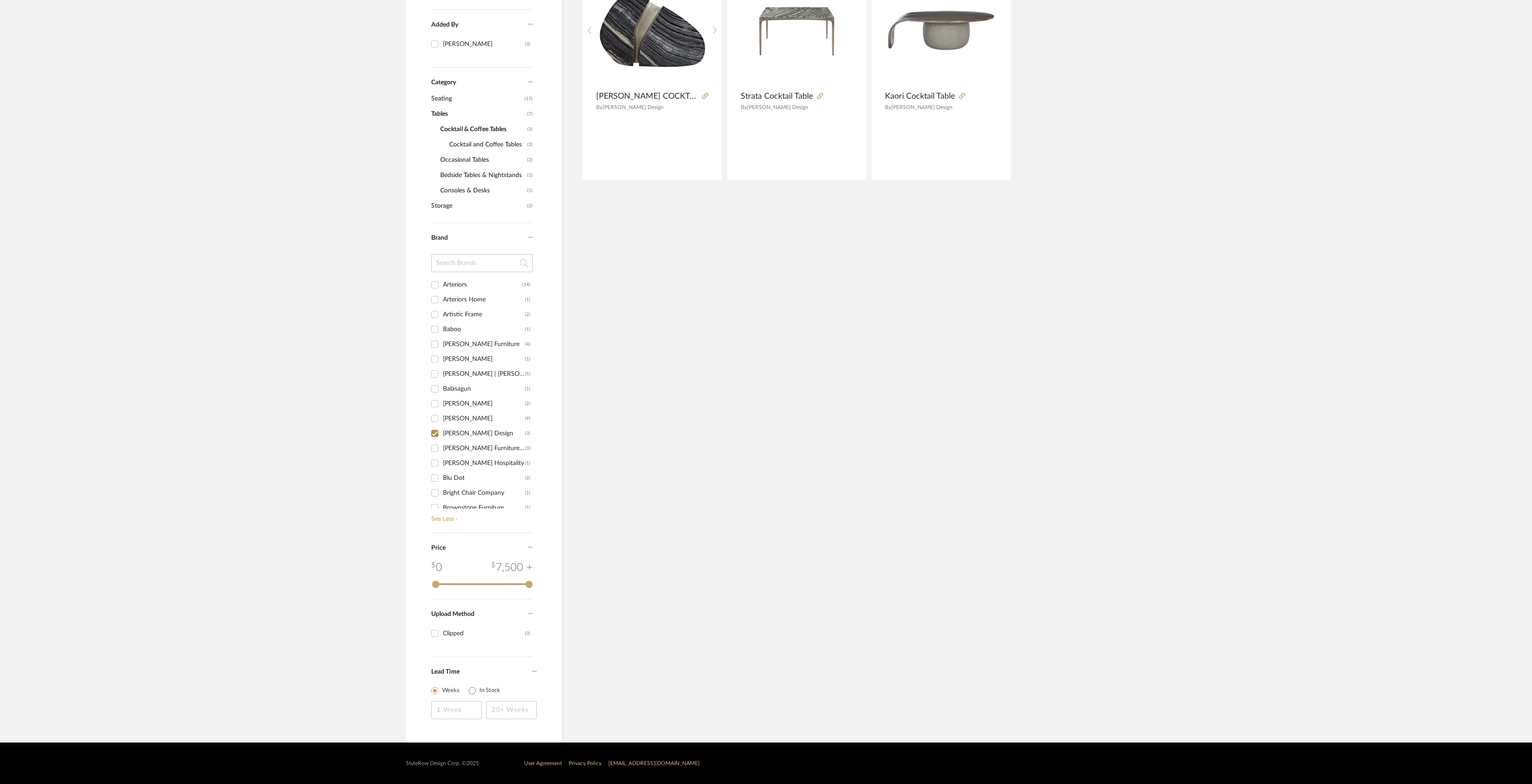
scroll to position [260, 0]
click at [433, 420] on input "[PERSON_NAME] (9)" at bounding box center [435, 418] width 14 height 14
checkbox input "true"
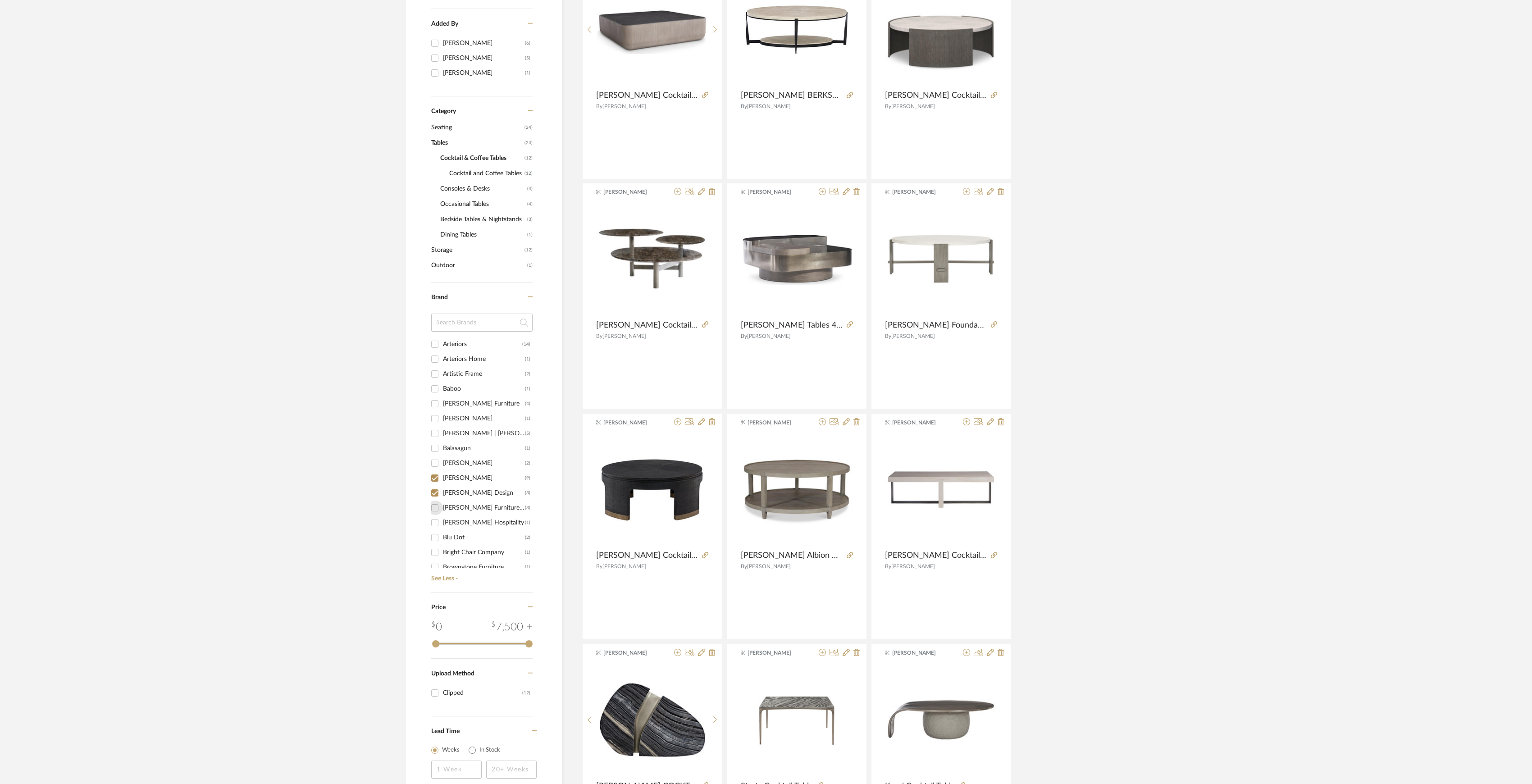
click at [435, 507] on input "[PERSON_NAME] Furniture Company (3)" at bounding box center [435, 507] width 14 height 14
checkbox input "true"
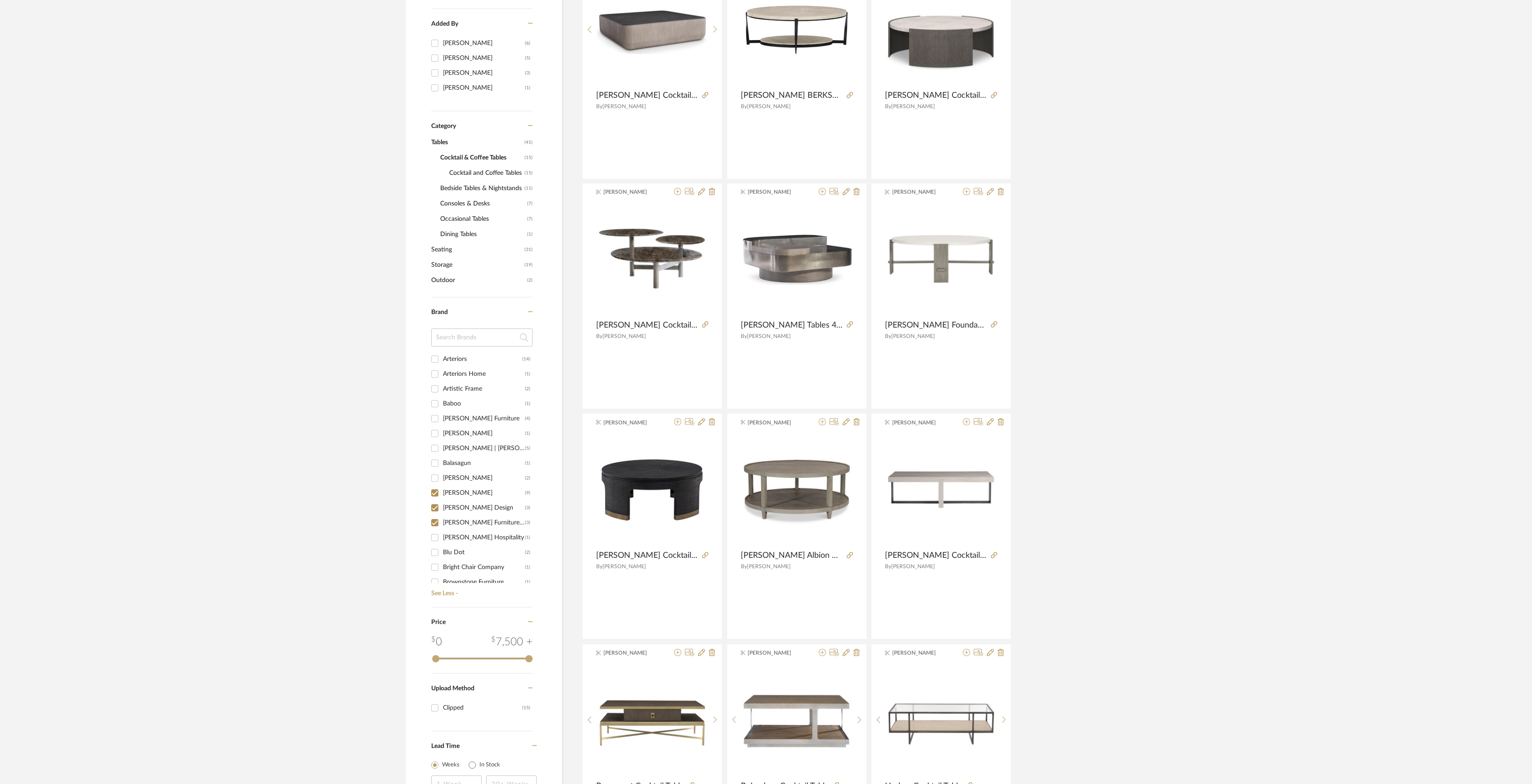
scroll to position [79, 0]
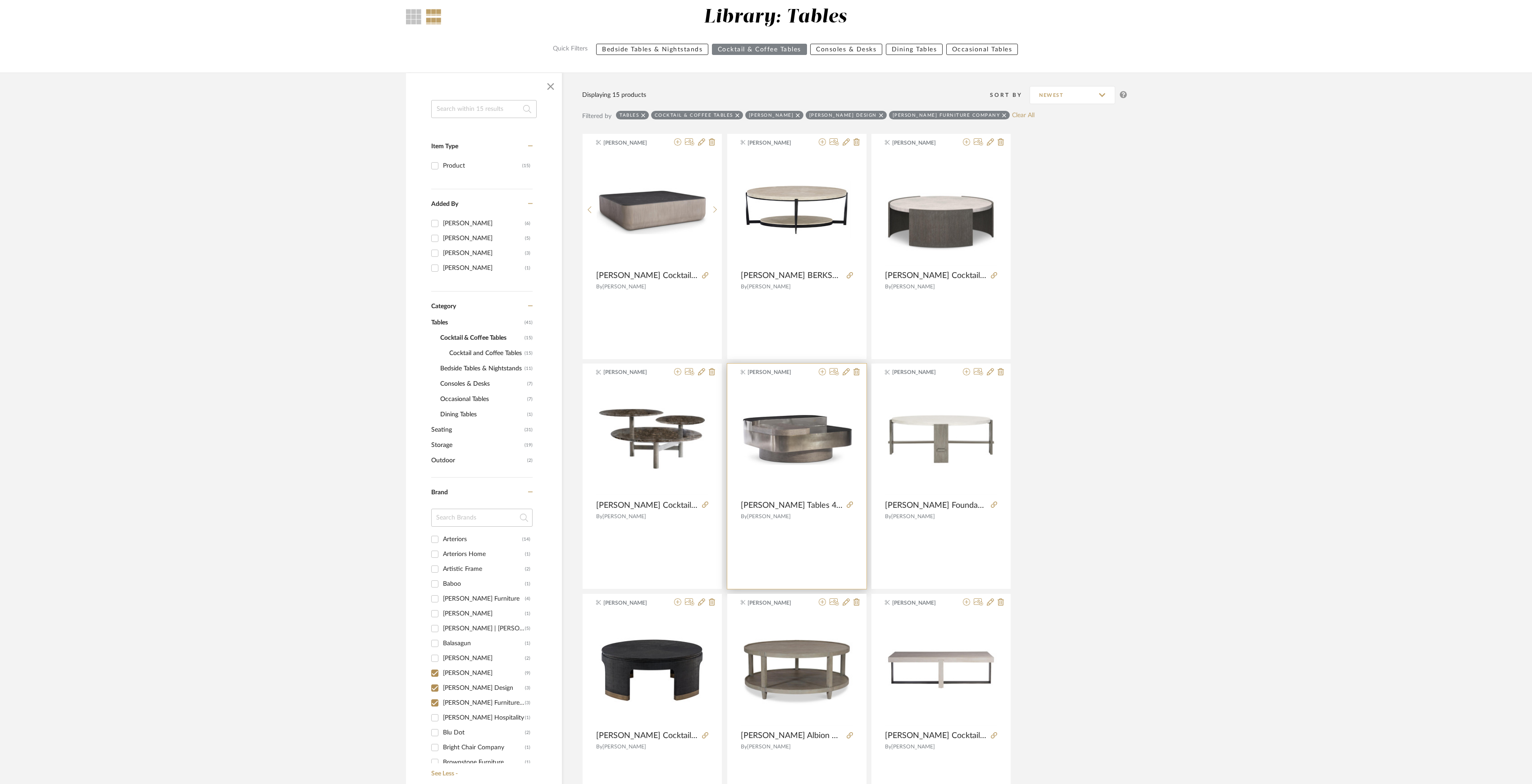
click at [770, 449] on img "0" at bounding box center [797, 439] width 113 height 52
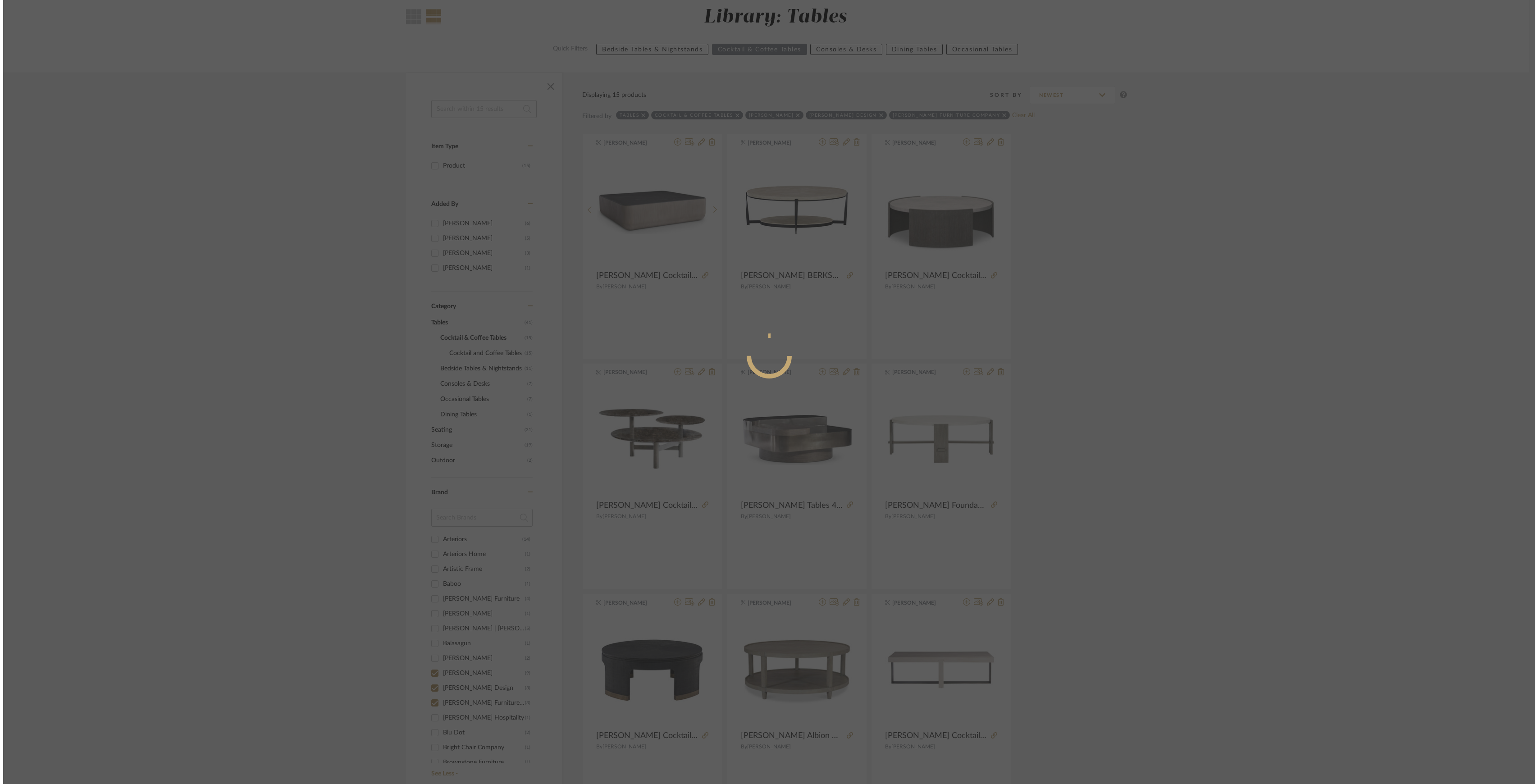
scroll to position [0, 0]
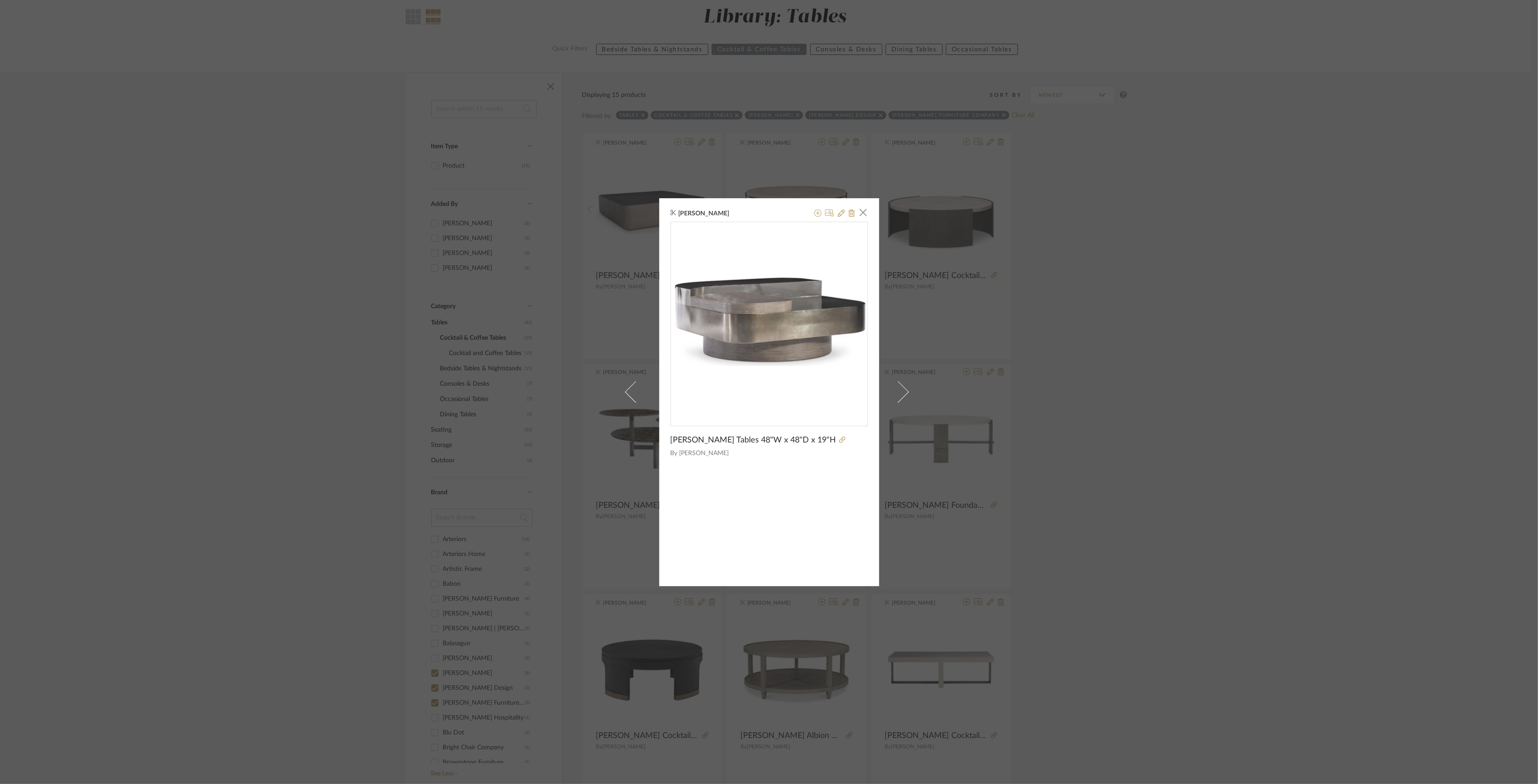
click at [1230, 435] on div "[PERSON_NAME] × [PERSON_NAME] Tables 48"W x 48"D x 19"H By [PERSON_NAME]" at bounding box center [769, 392] width 1538 height 784
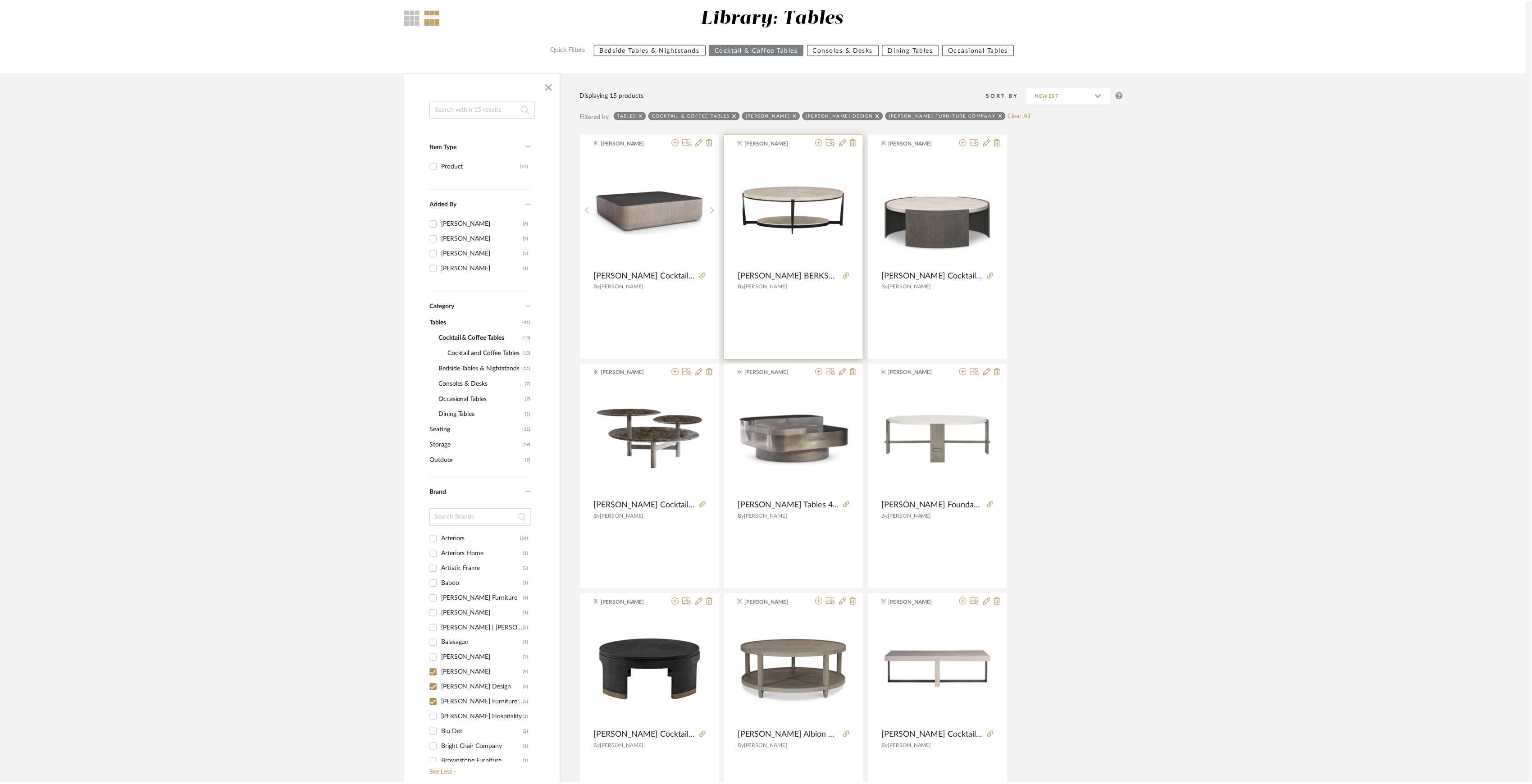
scroll to position [79, 0]
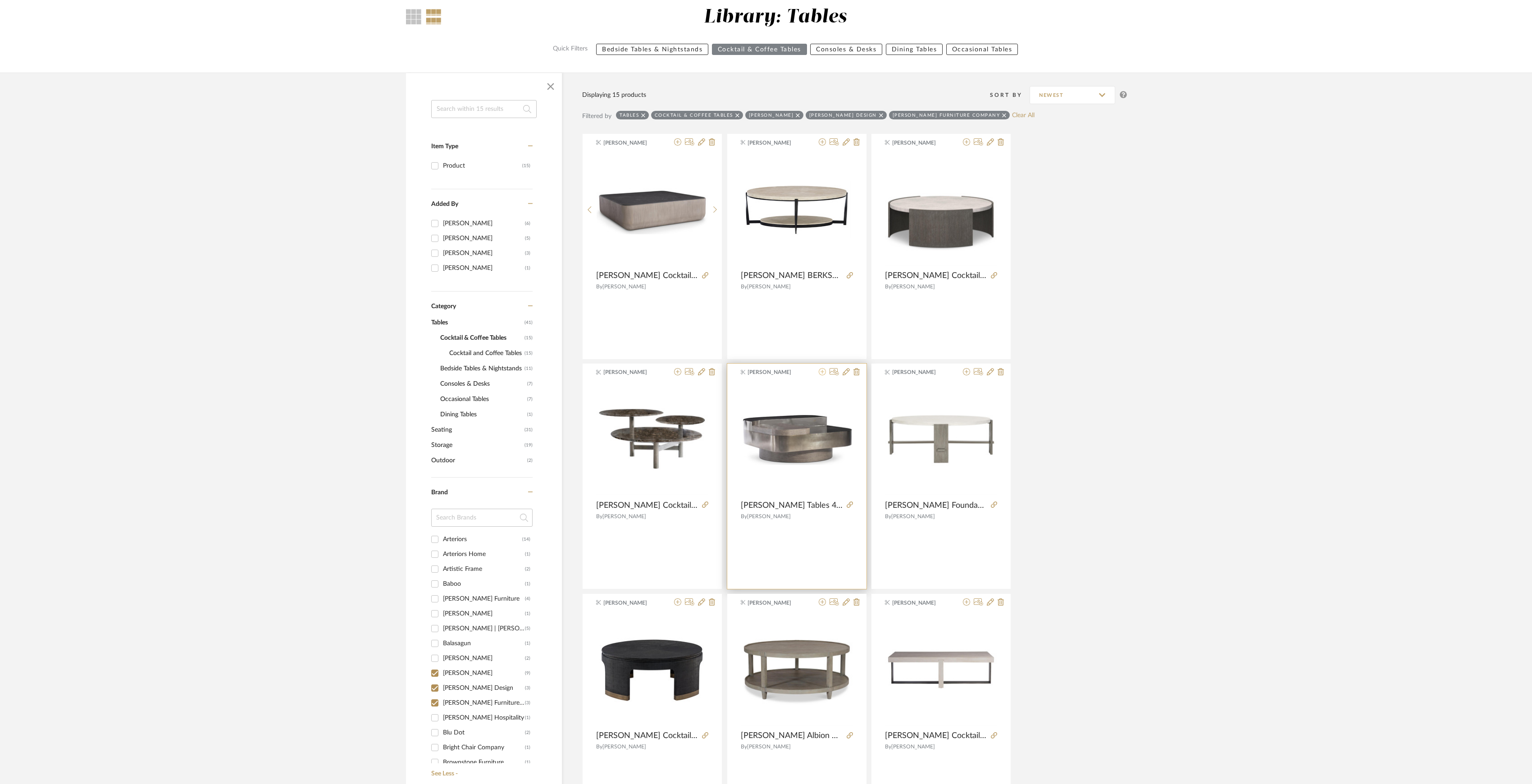
click at [820, 370] on icon at bounding box center [822, 371] width 7 height 7
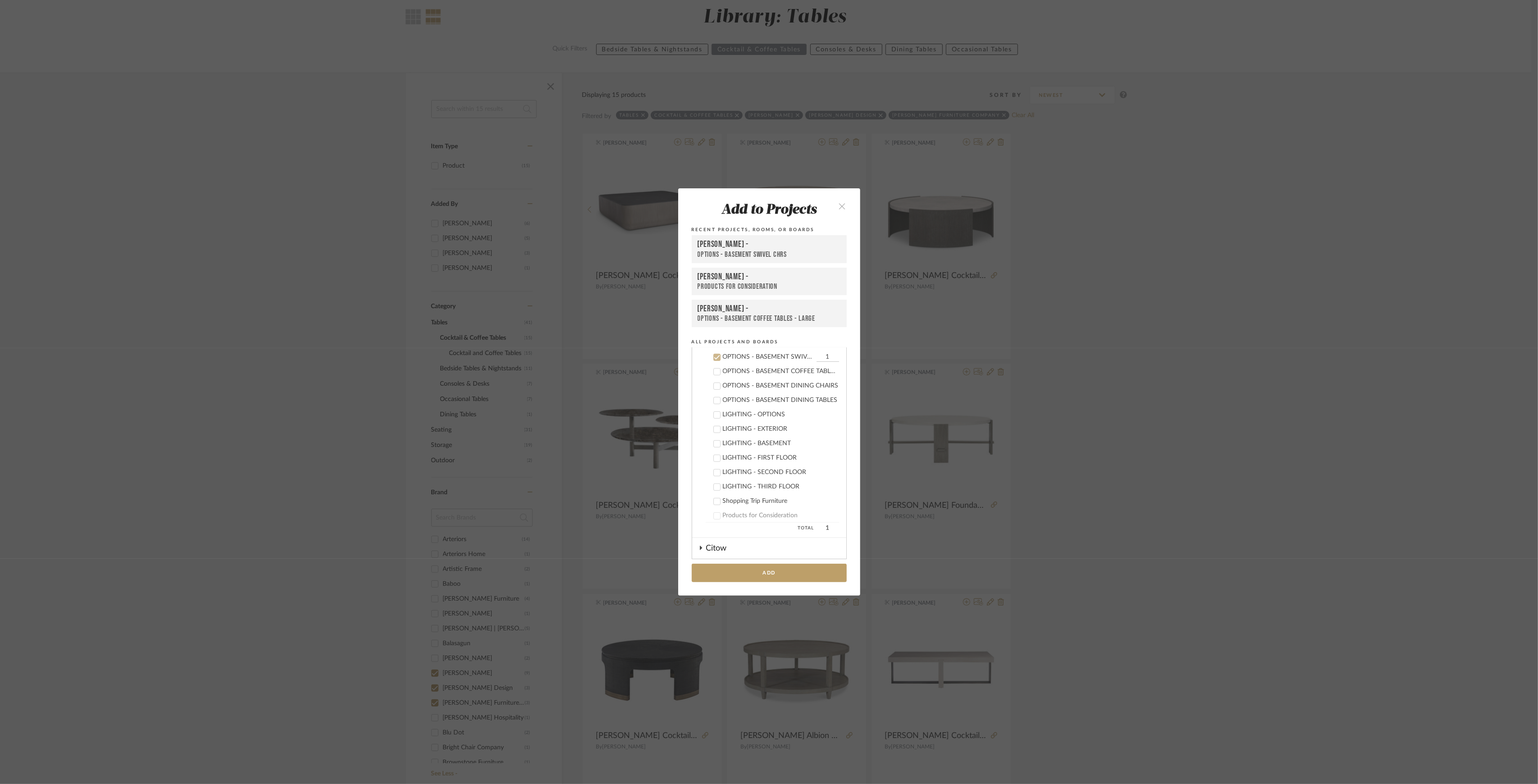
scroll to position [343, 0]
click at [715, 417] on icon at bounding box center [717, 417] width 7 height 7
click at [748, 386] on div "OPTIONS - BASEMENT COFFEE TABLES - LARGE" at bounding box center [781, 388] width 116 height 8
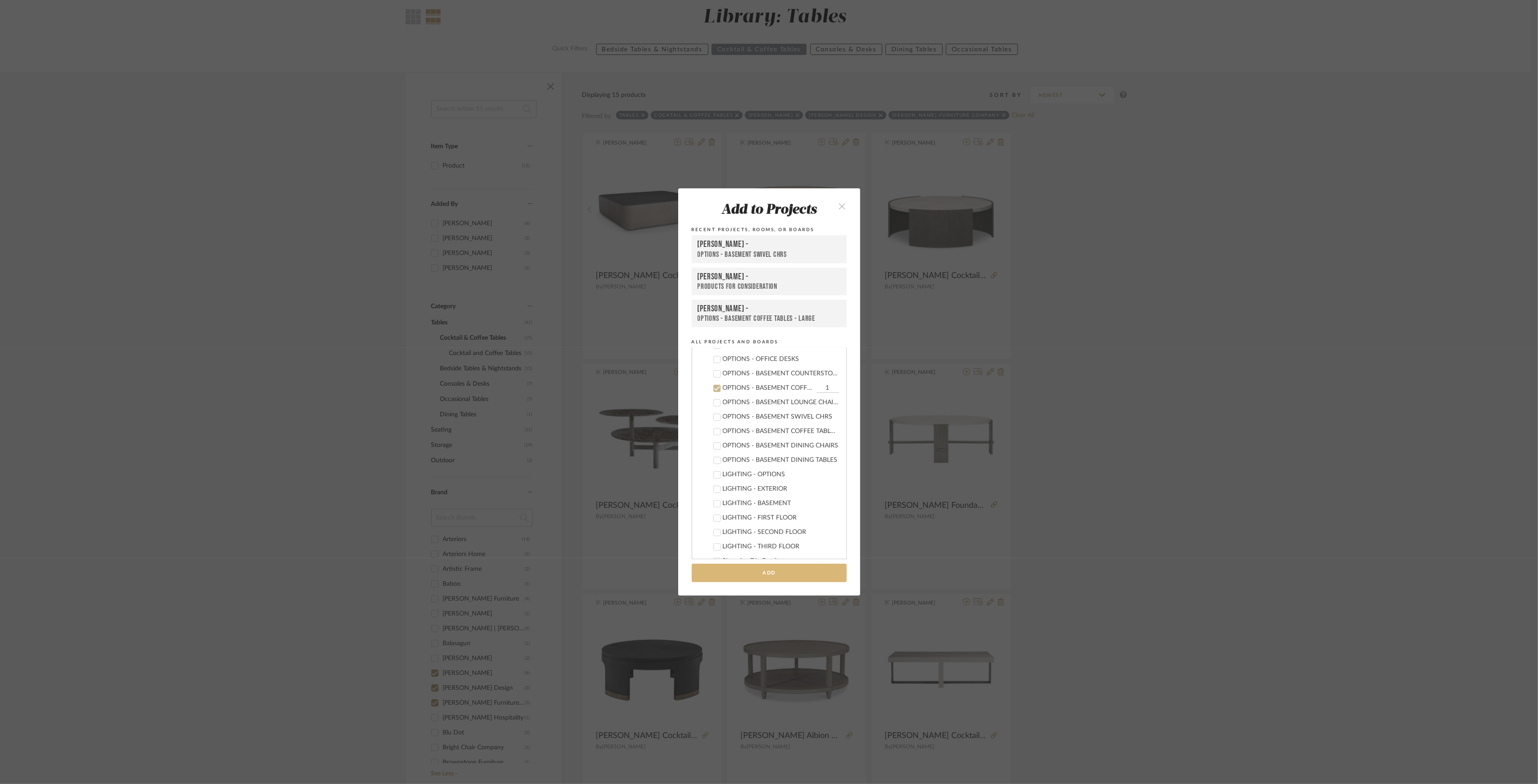
click at [758, 568] on button "Add" at bounding box center [769, 573] width 155 height 18
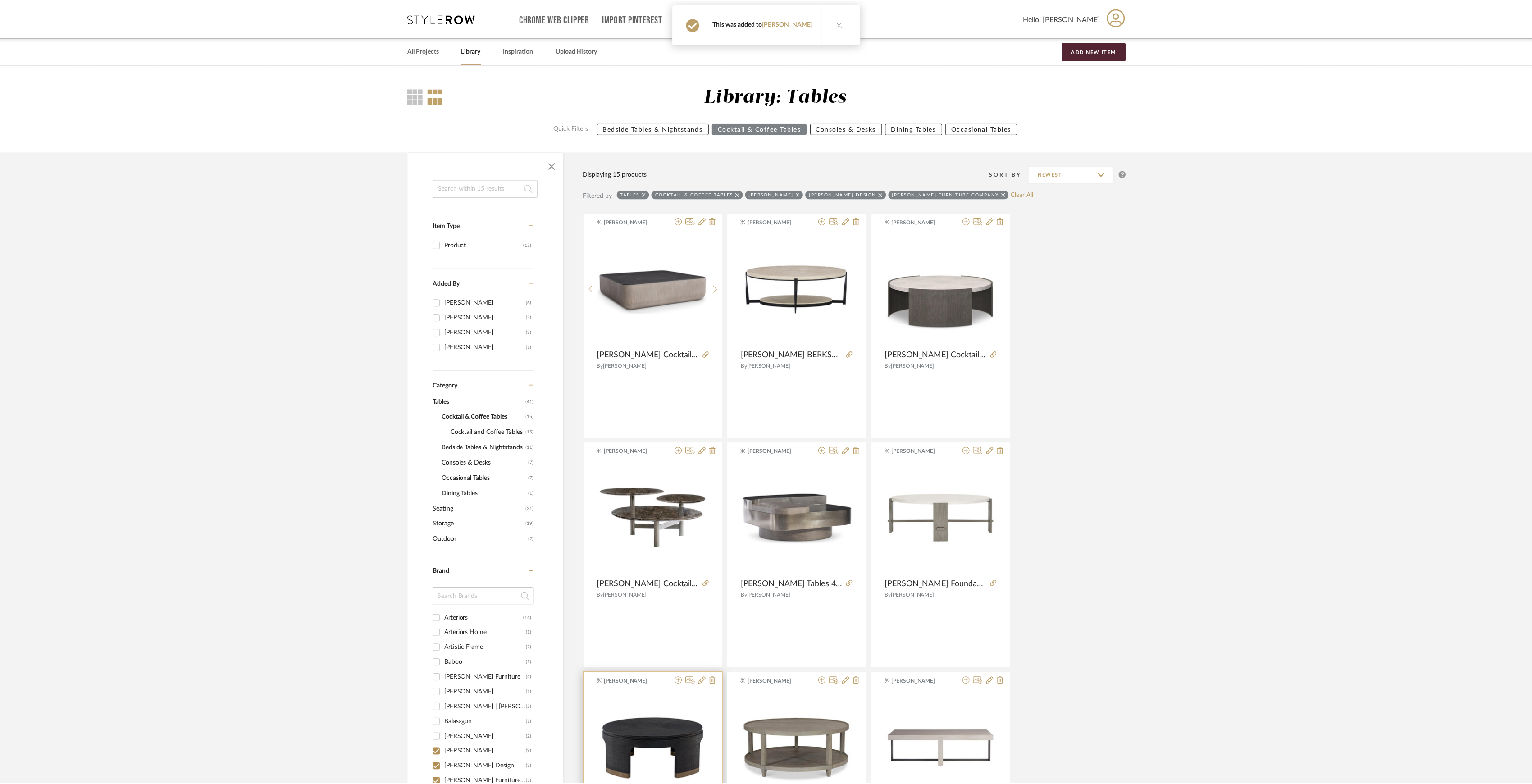
scroll to position [79, 0]
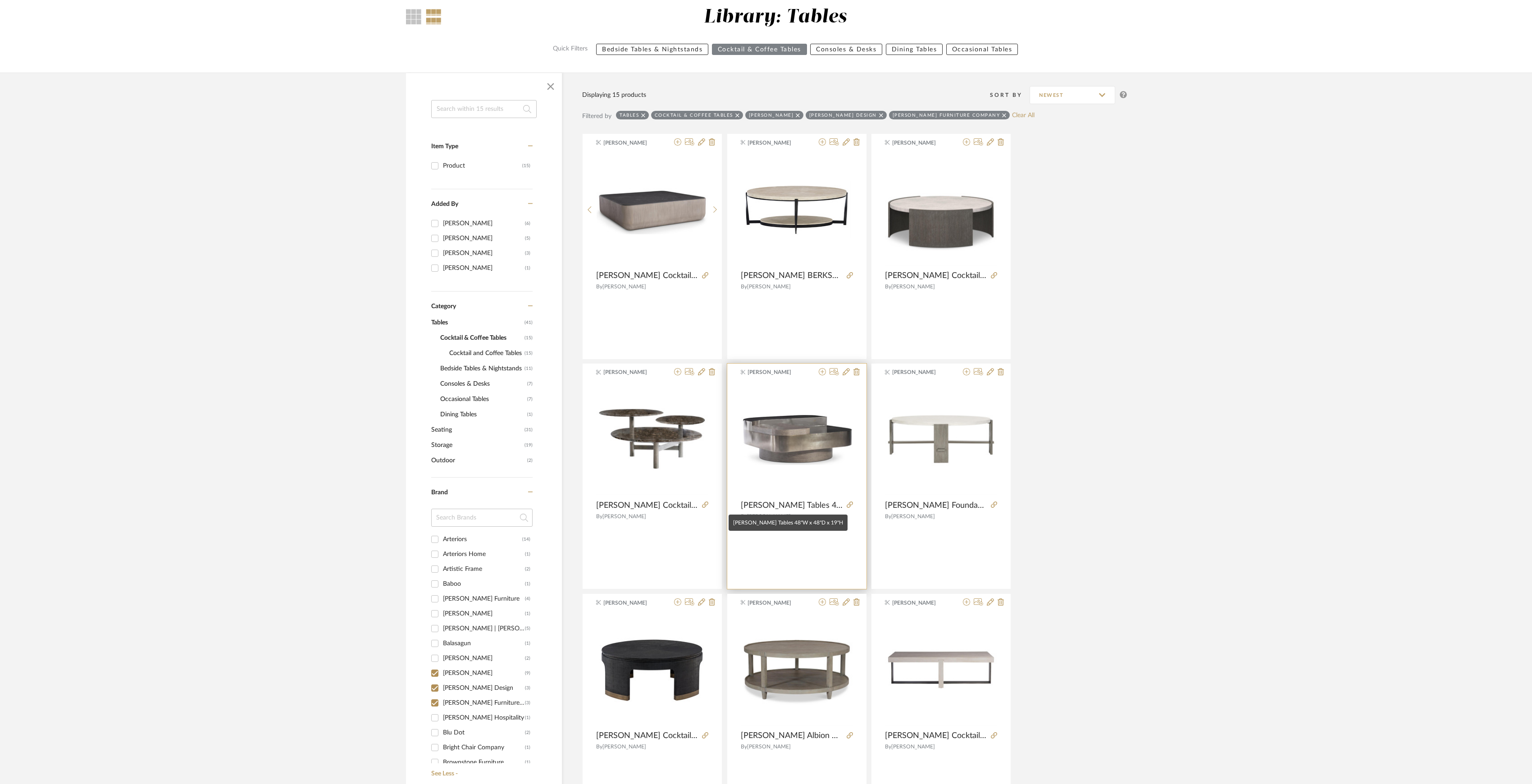
click at [771, 503] on span "[PERSON_NAME] Tables 48"W x 48"D x 19"H" at bounding box center [792, 505] width 102 height 10
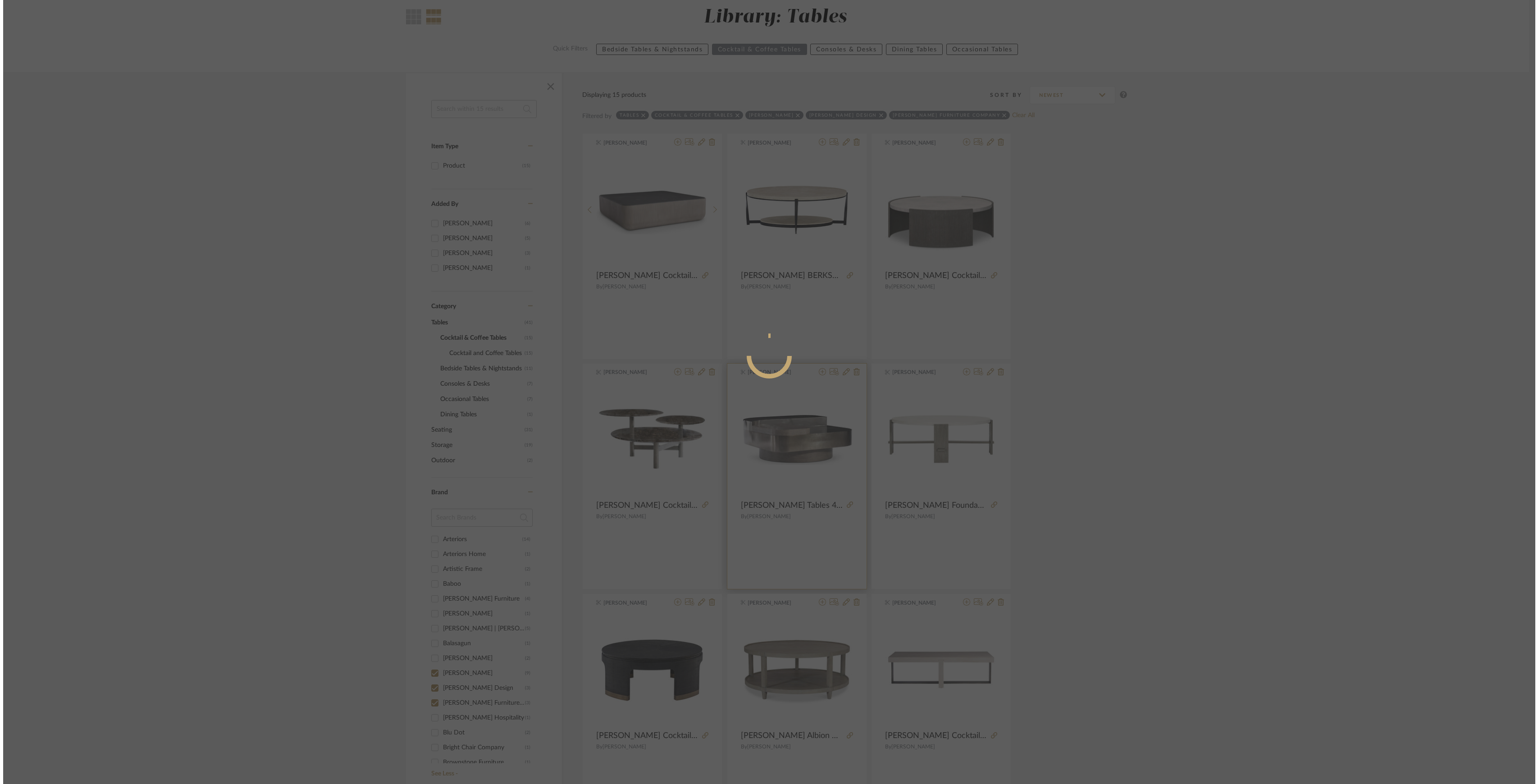
scroll to position [0, 0]
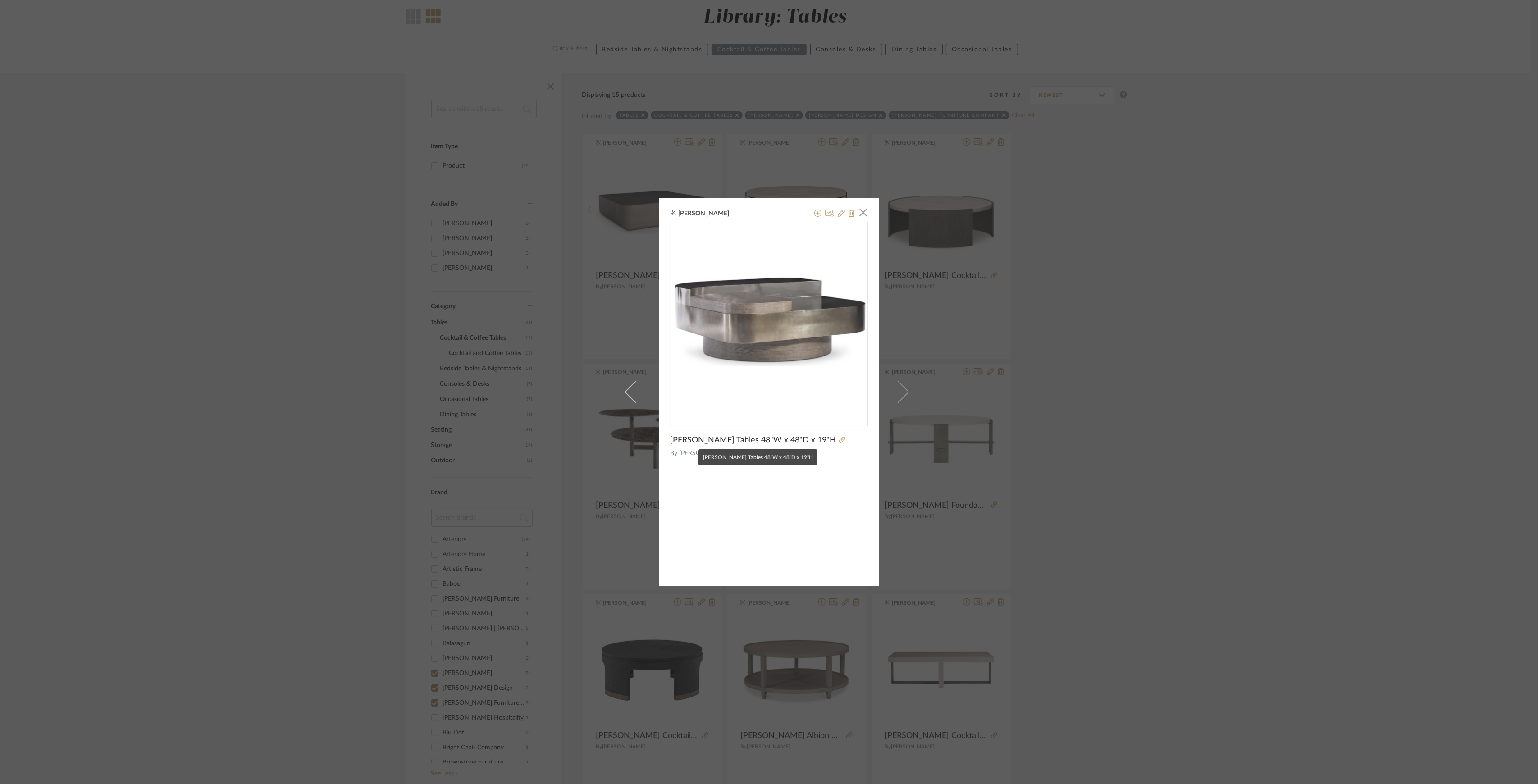
click at [671, 438] on span "[PERSON_NAME] Tables 48"W x 48"D x 19"H" at bounding box center [753, 439] width 166 height 10
click at [838, 213] on icon at bounding box center [841, 213] width 7 height 7
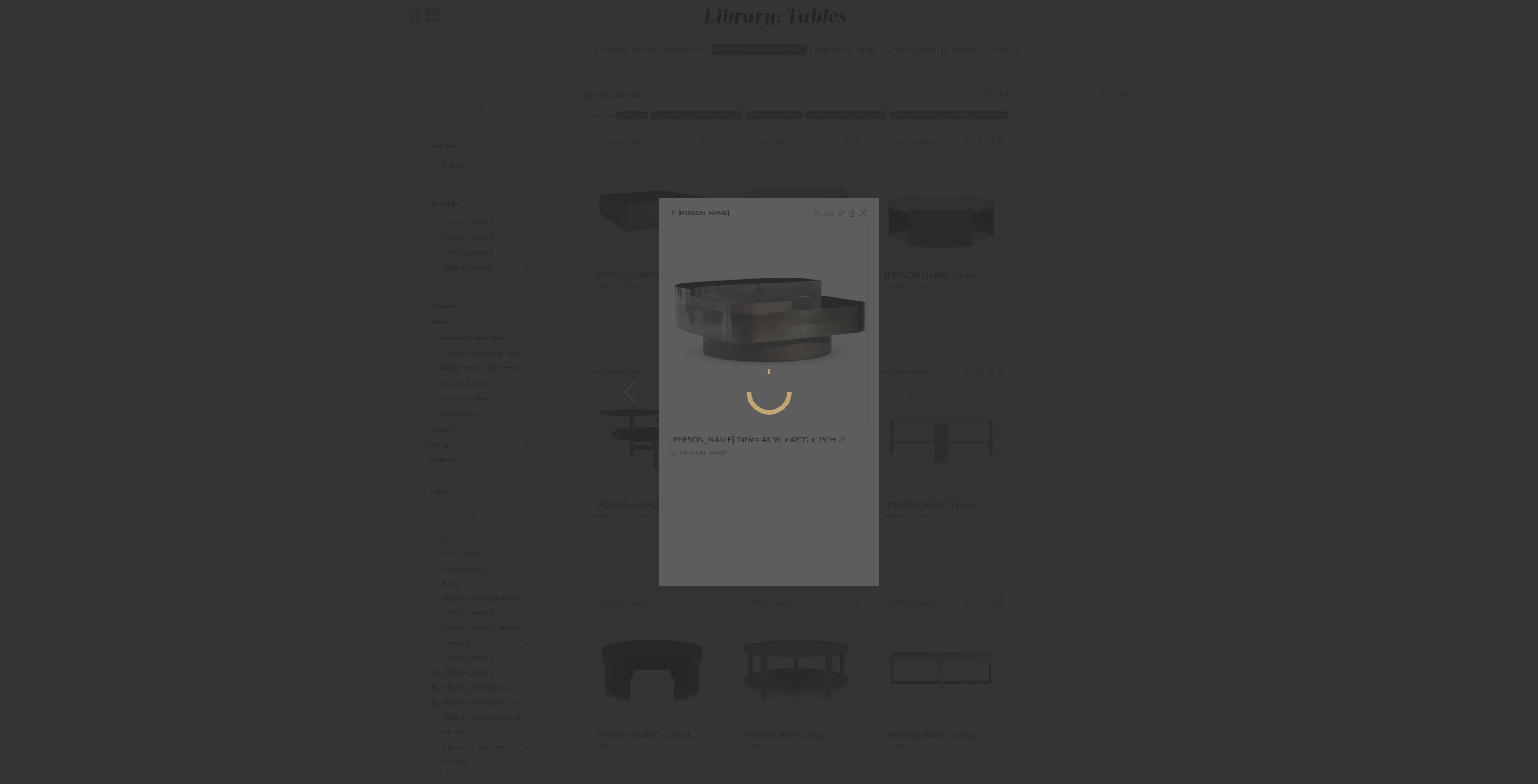
radio input "true"
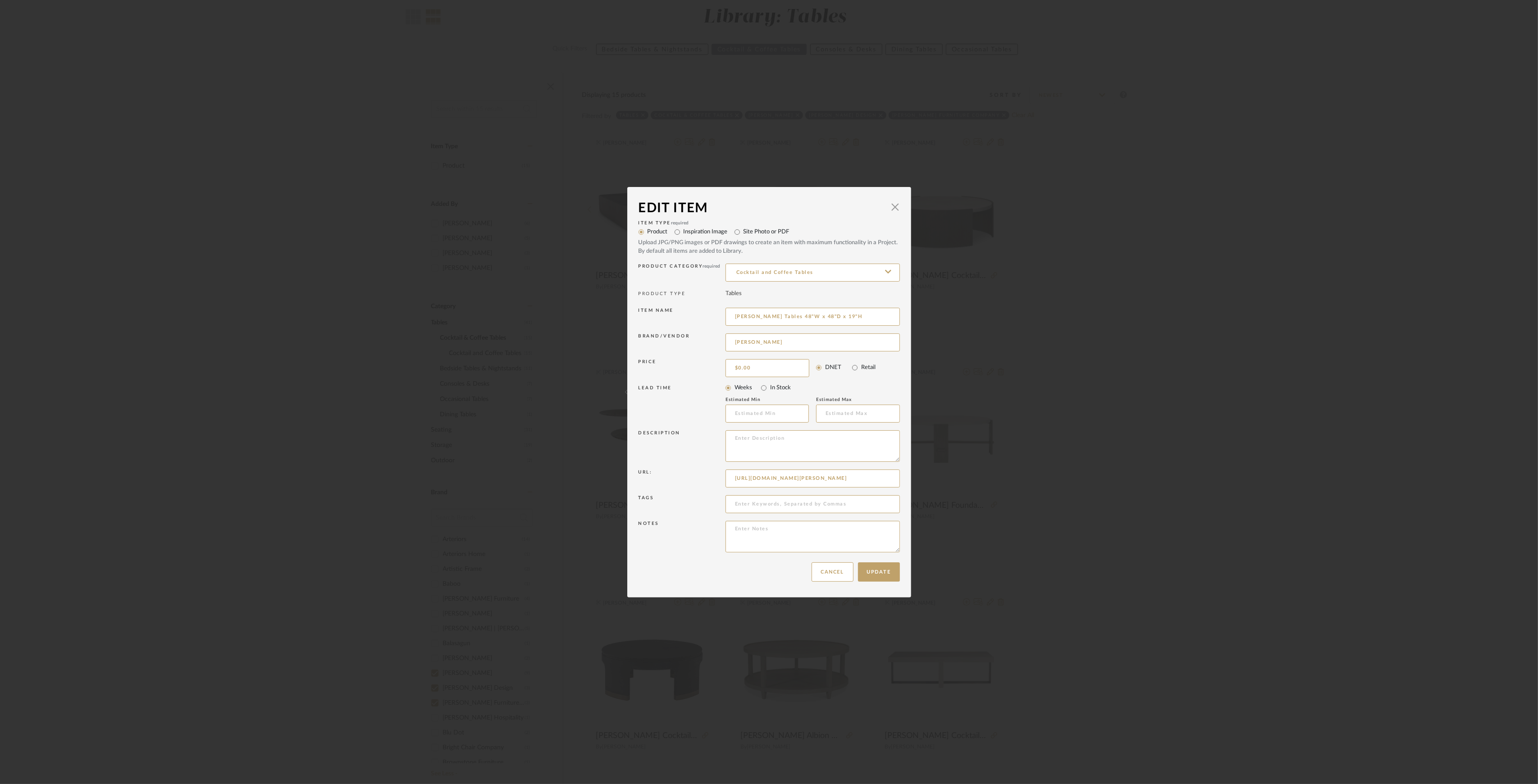
drag, startPoint x: 726, startPoint y: 316, endPoint x: 912, endPoint y: 312, distance: 186.0
click at [912, 312] on div "Edit Item × Item Type required Product Inspiration Image Site Photo or PDF Uplo…" at bounding box center [769, 392] width 1538 height 784
click at [1151, 199] on div "Edit Item × Item Type required Product Inspiration Image Site Photo or PDF Uplo…" at bounding box center [769, 392] width 1538 height 784
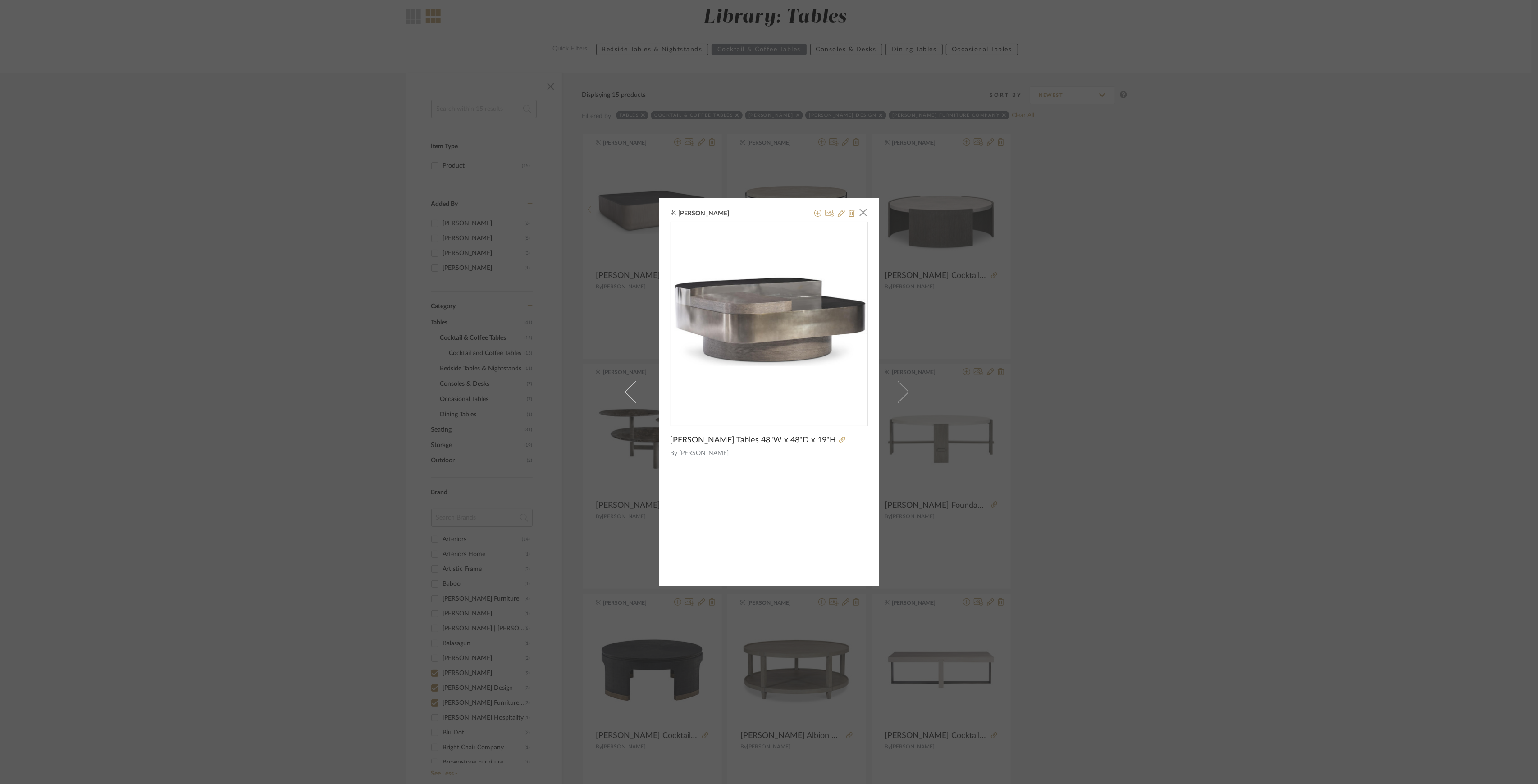
click at [202, 69] on div "[PERSON_NAME] × [PERSON_NAME] Tables 48"W x 48"D x 19"H By [PERSON_NAME]" at bounding box center [769, 392] width 1538 height 784
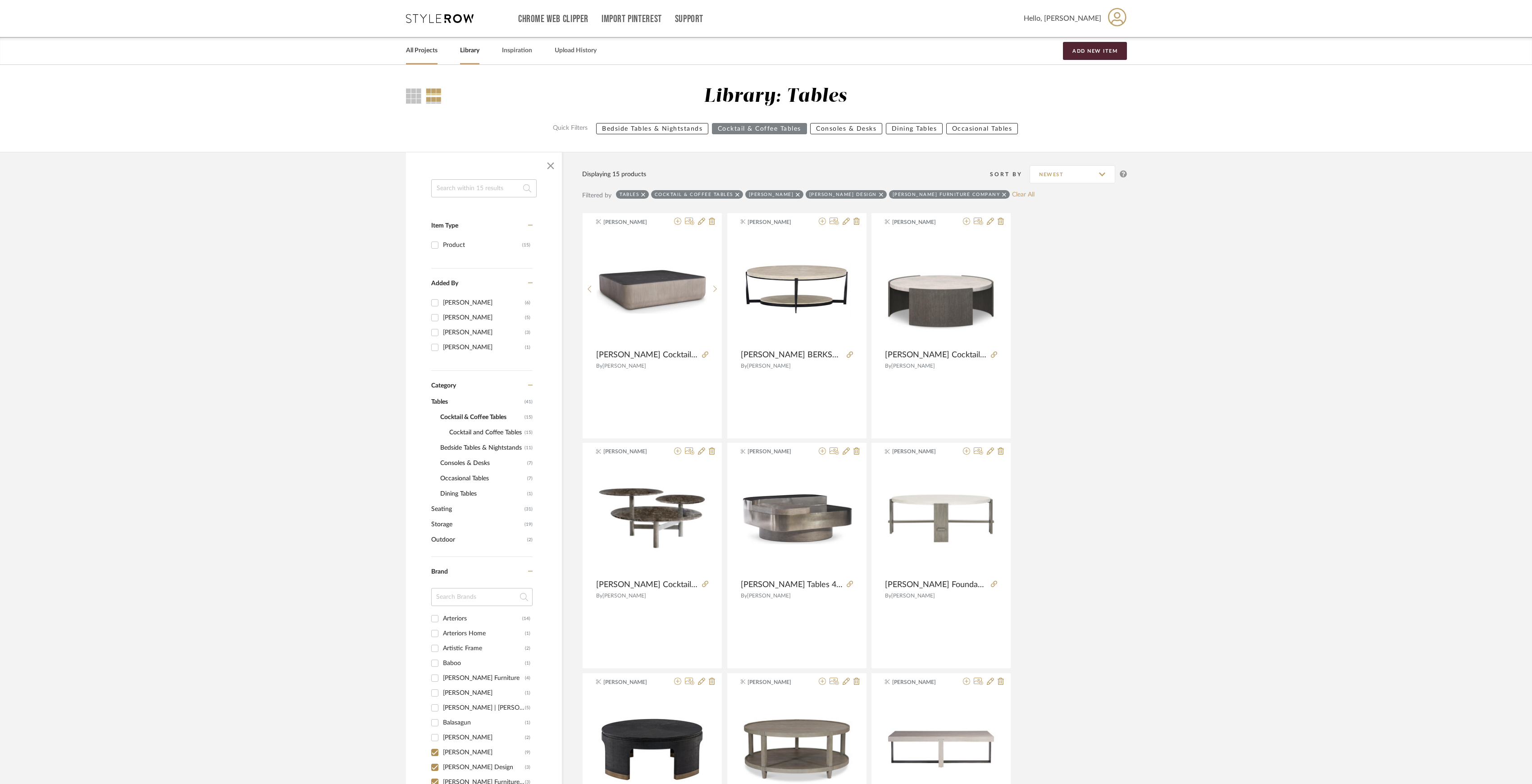
click at [425, 55] on link "All Projects" at bounding box center [422, 50] width 31 height 12
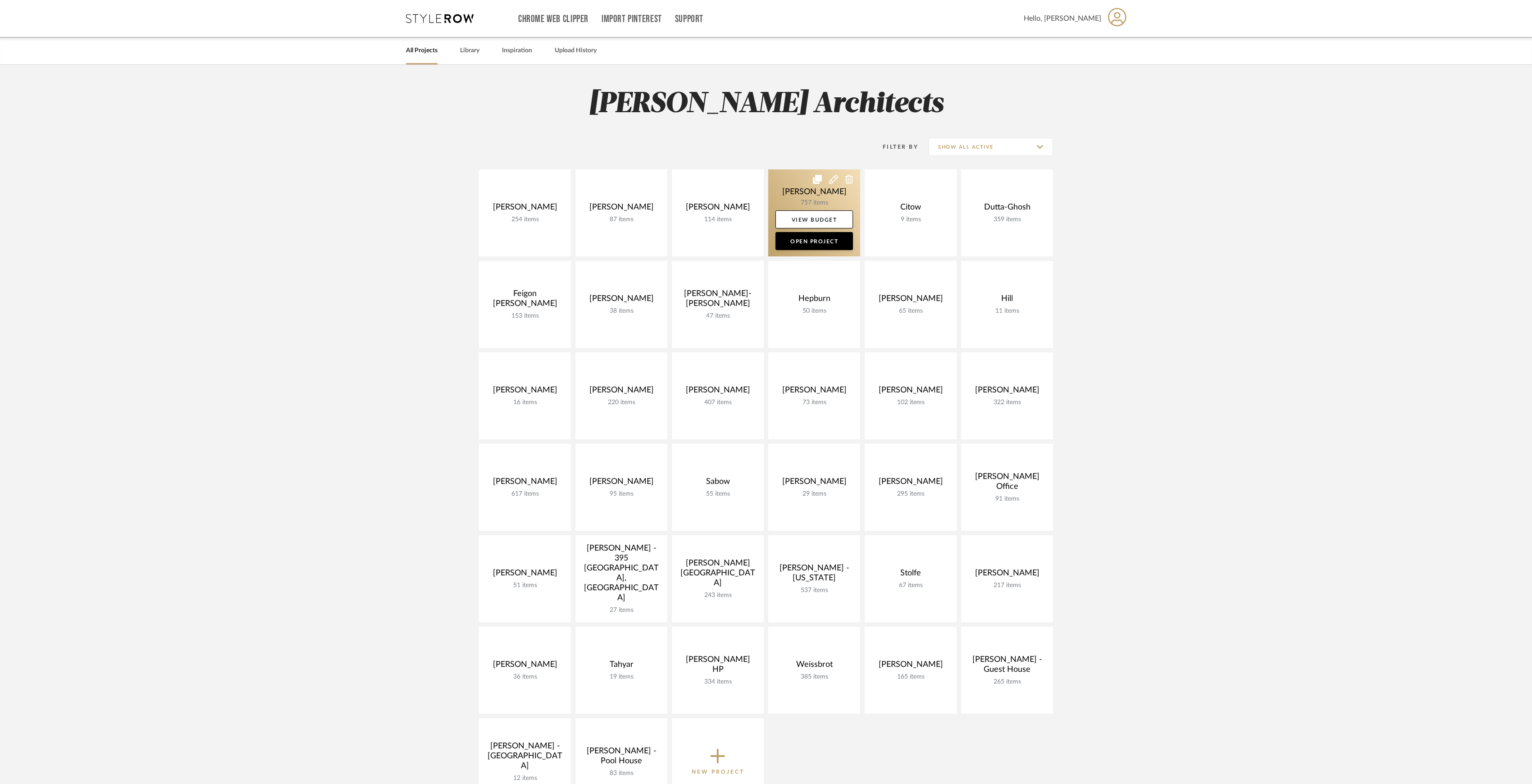
click at [801, 199] on link at bounding box center [814, 213] width 92 height 87
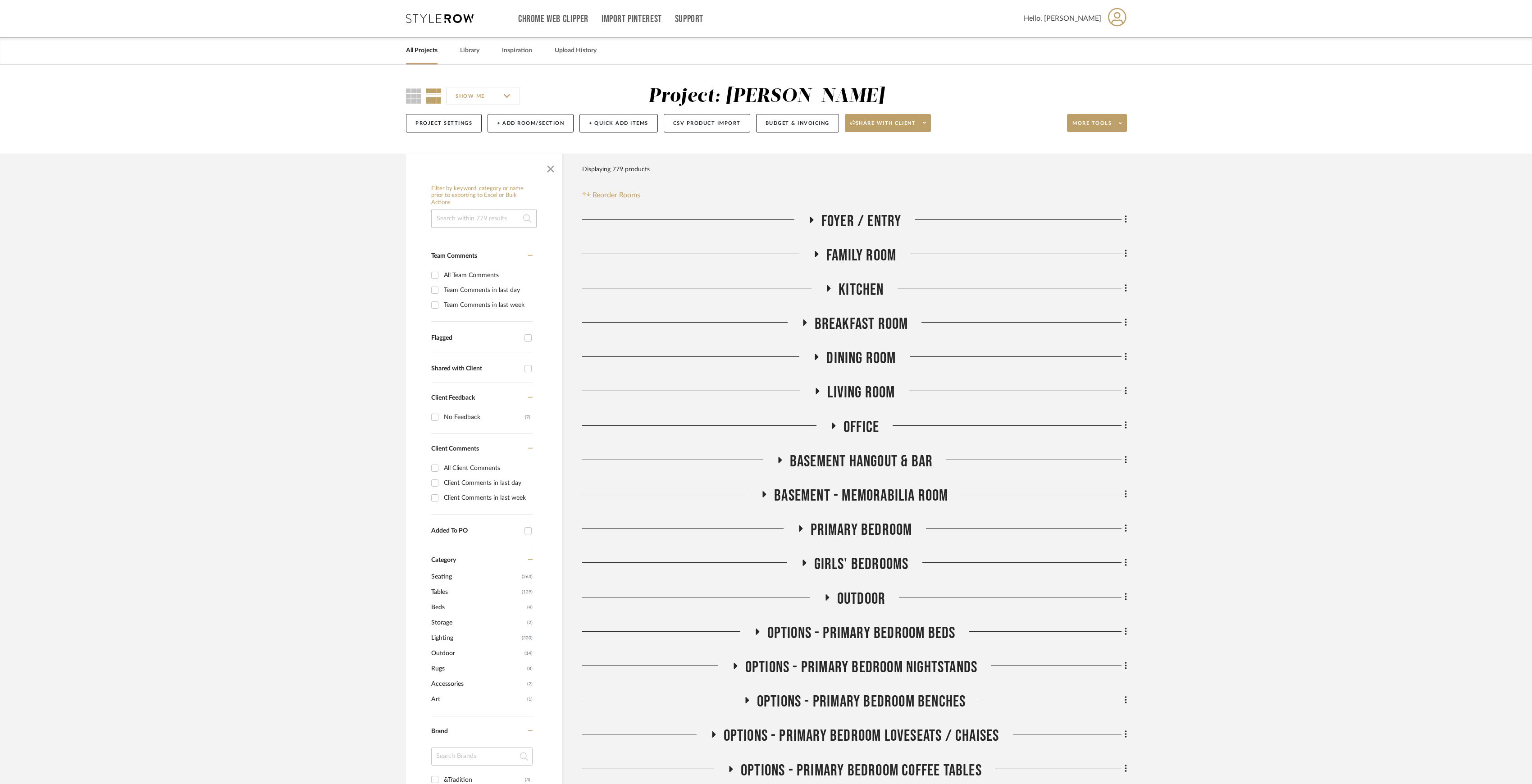
scroll to position [360, 0]
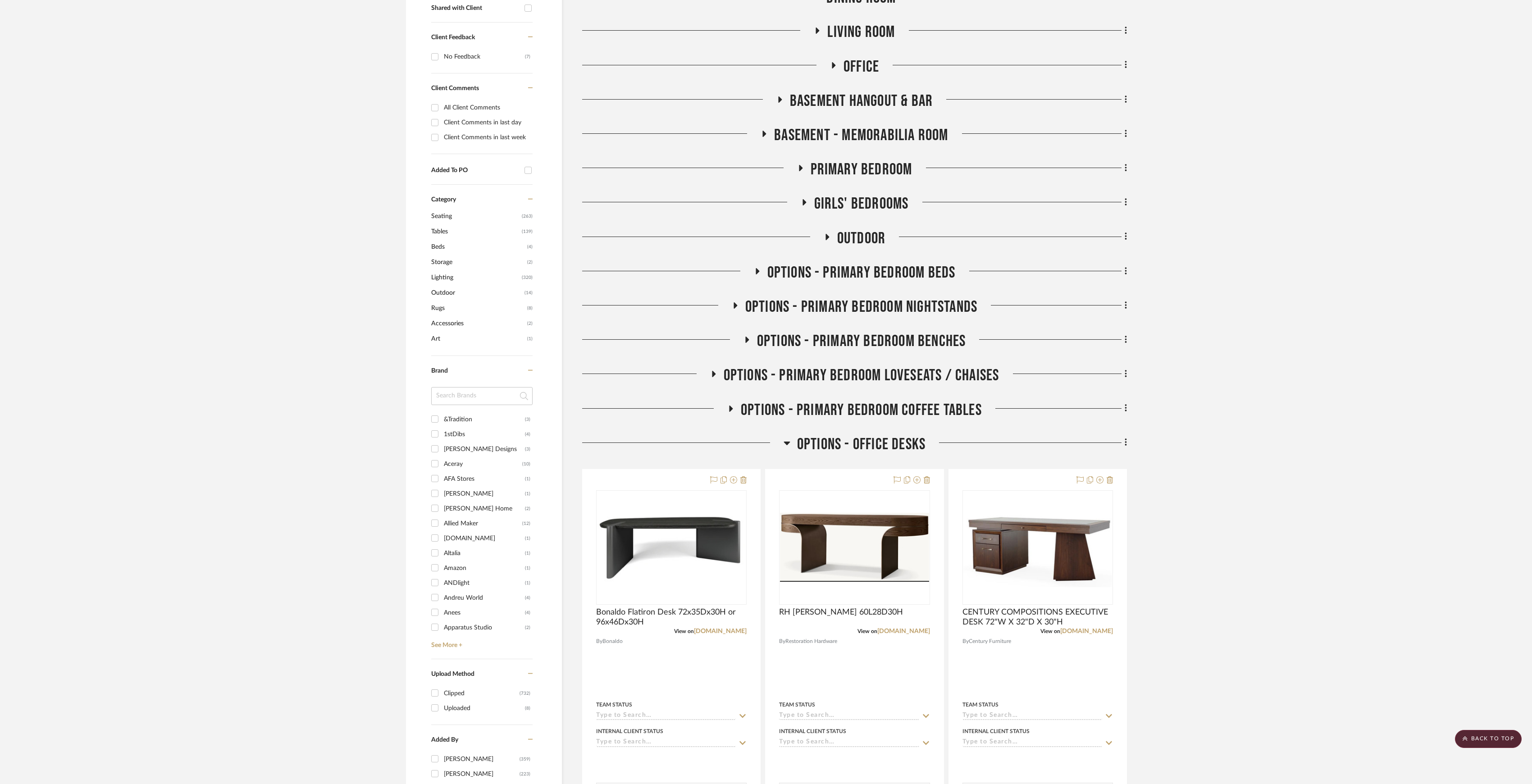
click at [817, 445] on span "OPTIONS - OFFICE DESKS" at bounding box center [862, 445] width 128 height 20
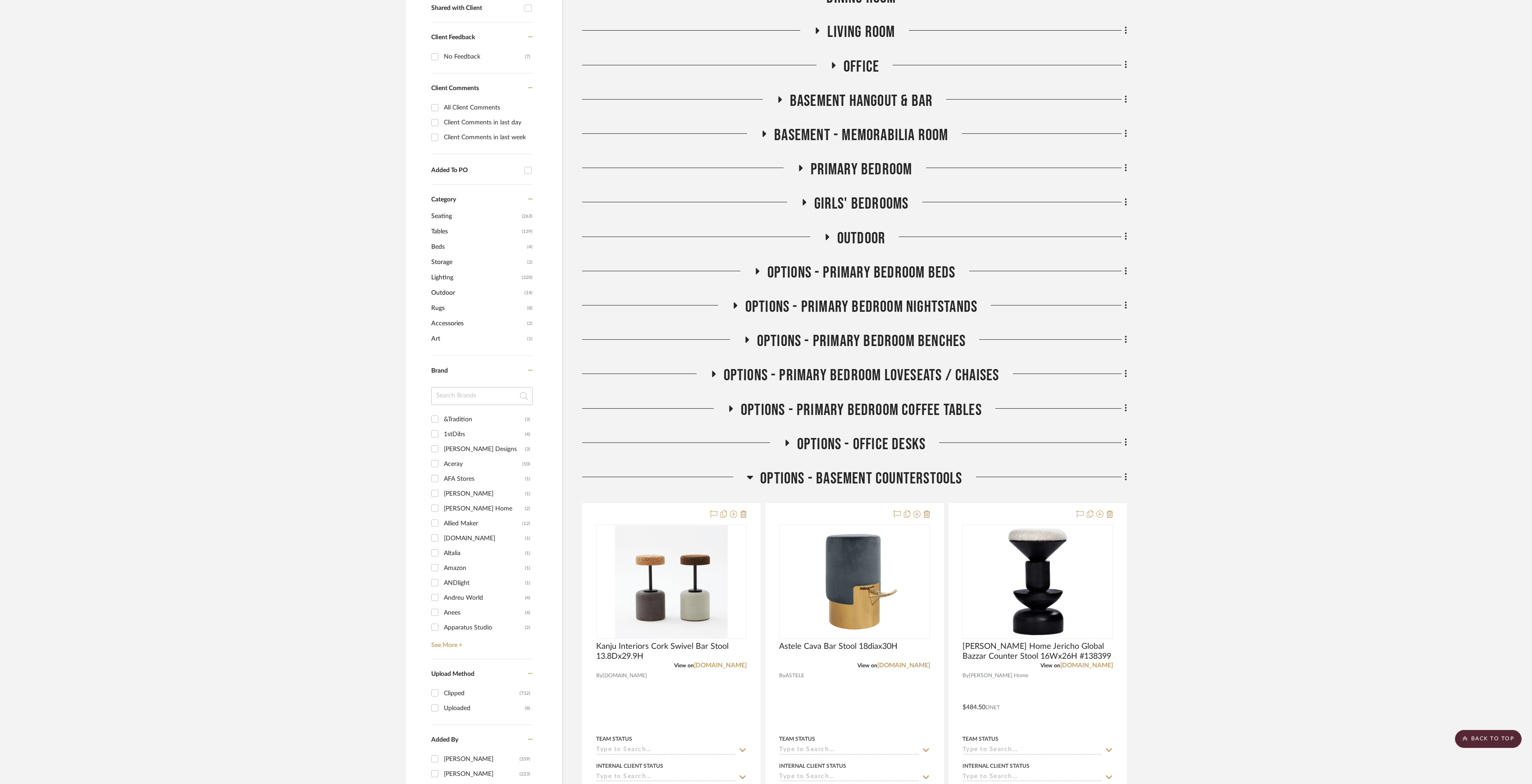
click at [819, 451] on span "OPTIONS - OFFICE DESKS" at bounding box center [862, 445] width 128 height 20
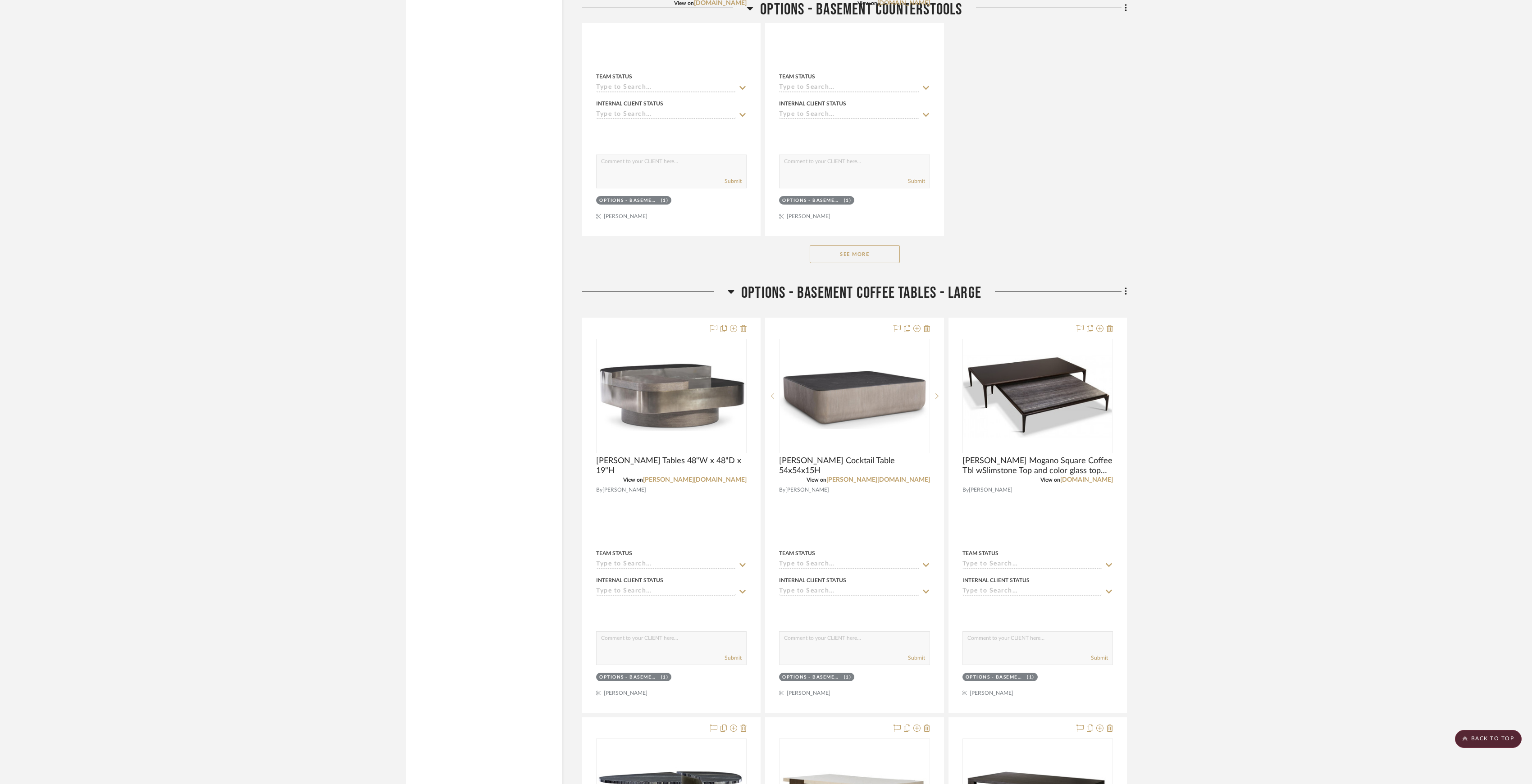
scroll to position [3182, 0]
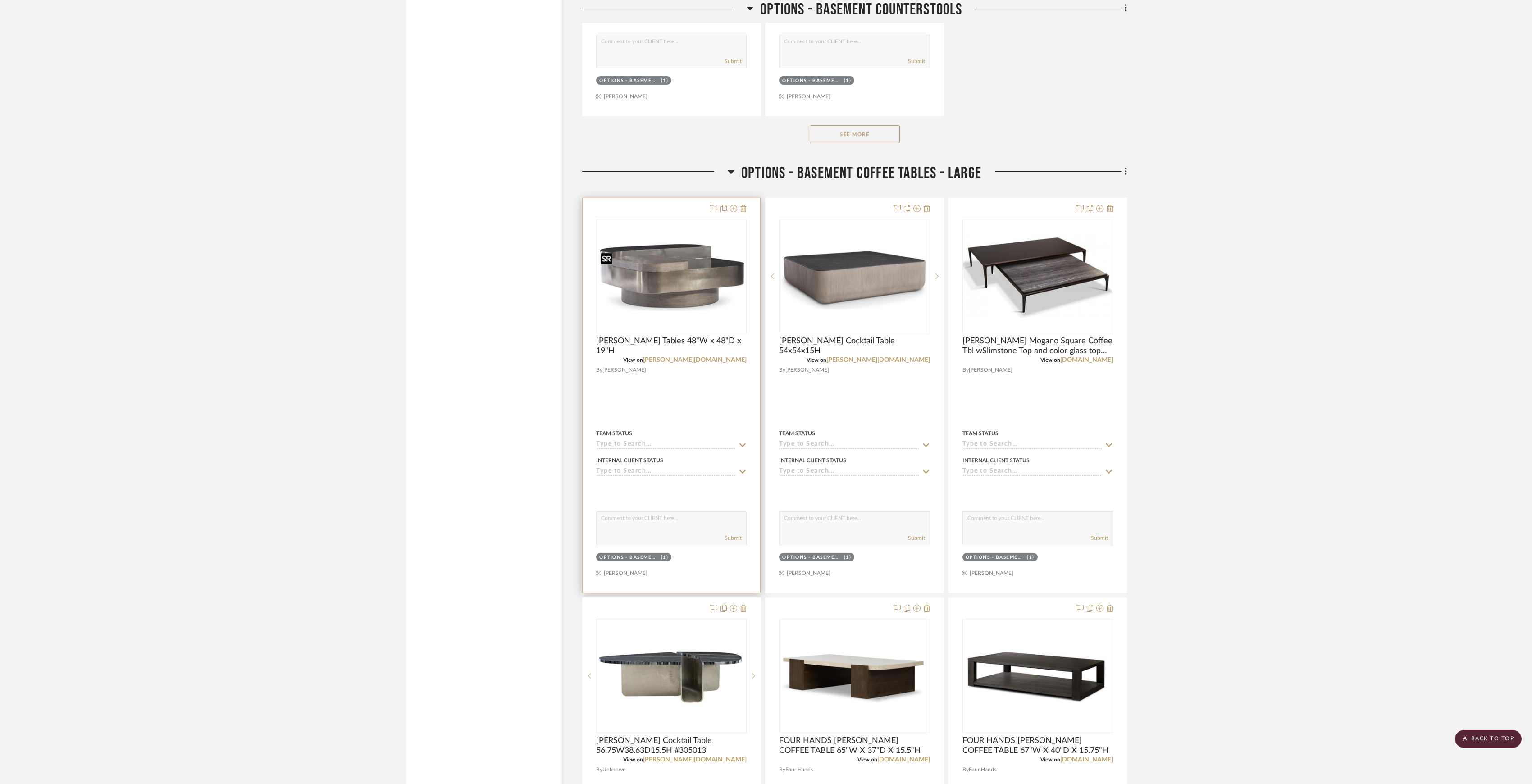
click at [652, 275] on div at bounding box center [671, 276] width 150 height 114
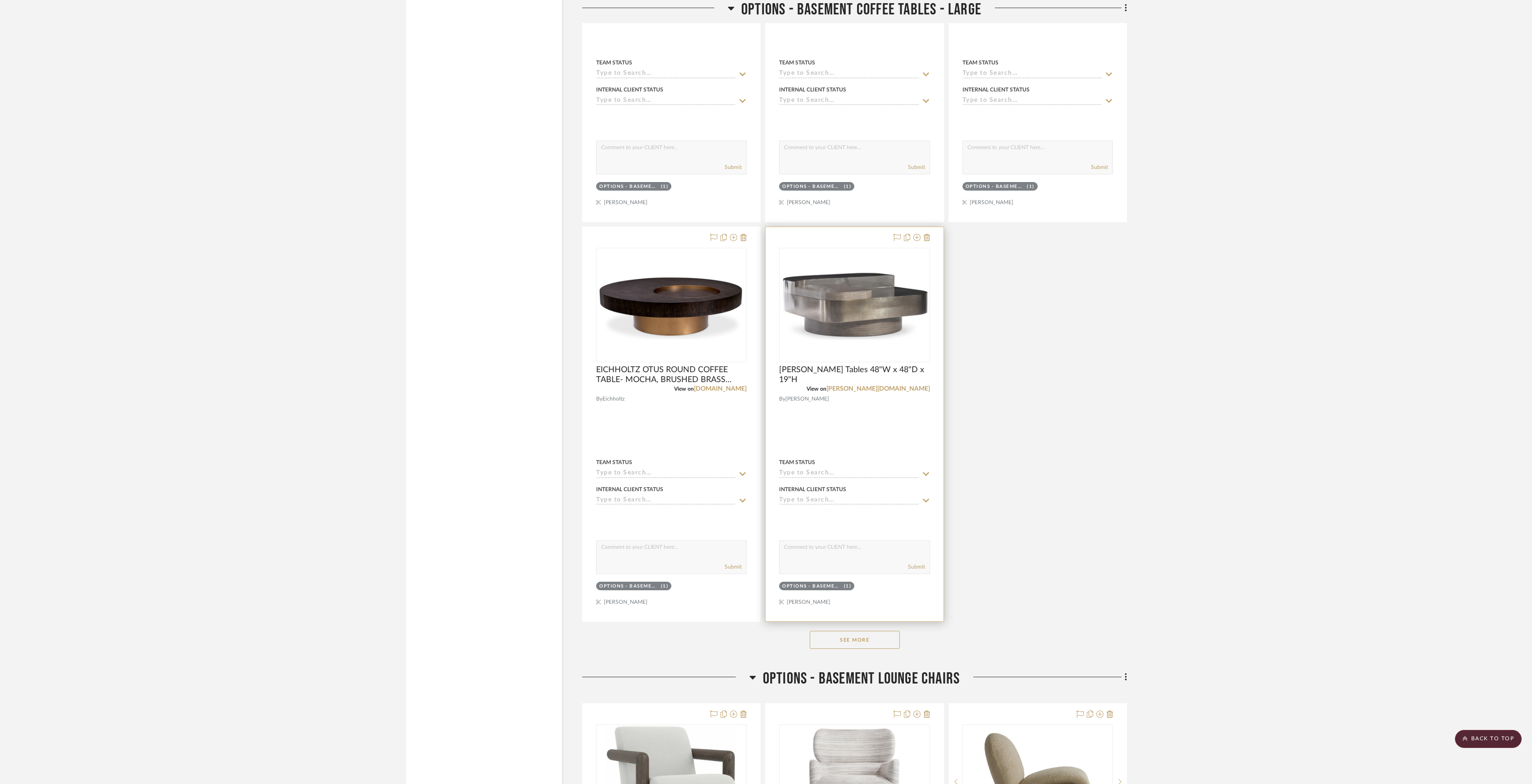
scroll to position [3957, 0]
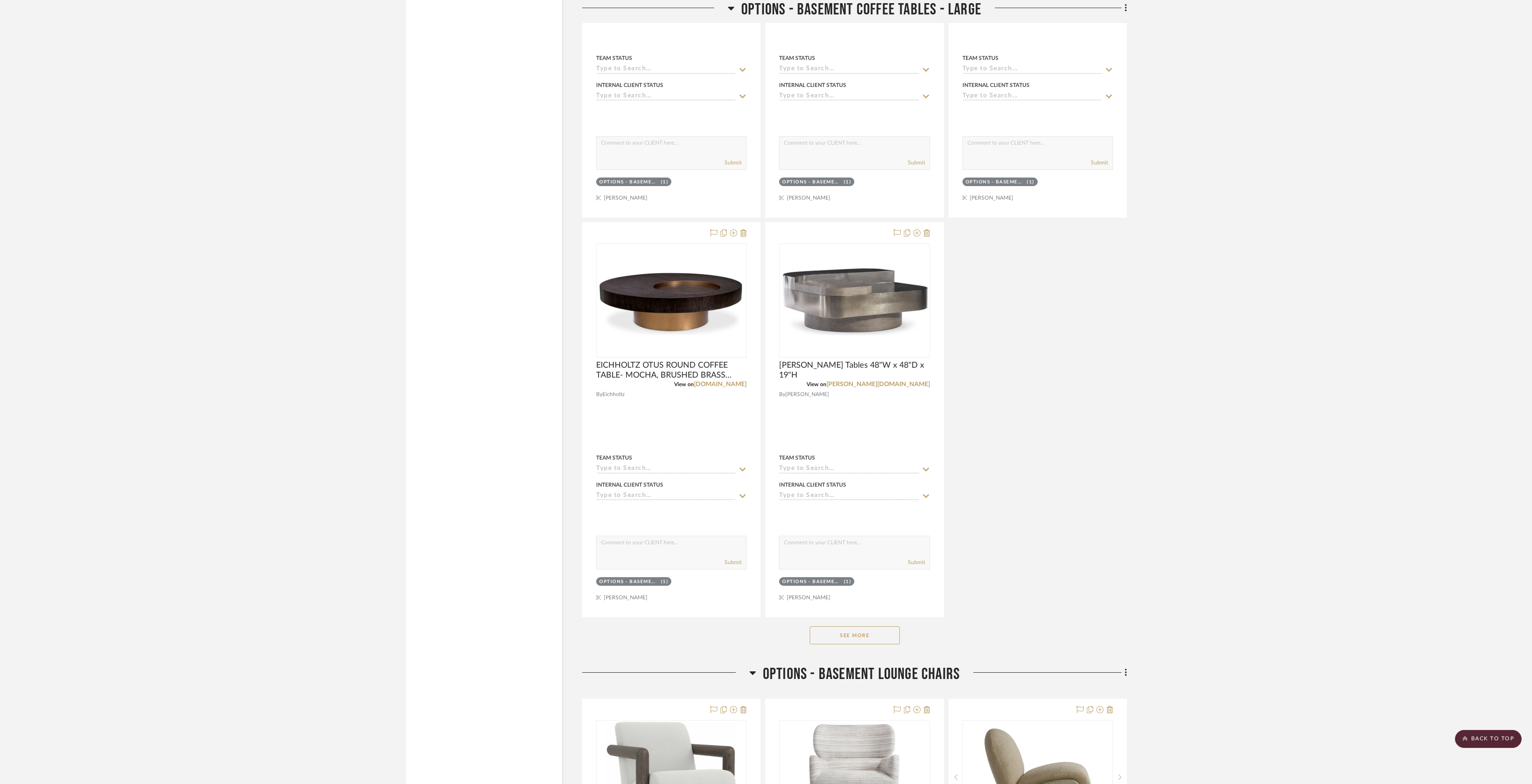
click at [1007, 588] on div "[PERSON_NAME] Cocktail Table 54x54x15H View on [PERSON_NAME][DOMAIN_NAME] By [P…" at bounding box center [854, 20] width 545 height 1194
click at [873, 643] on button "See More" at bounding box center [855, 636] width 90 height 18
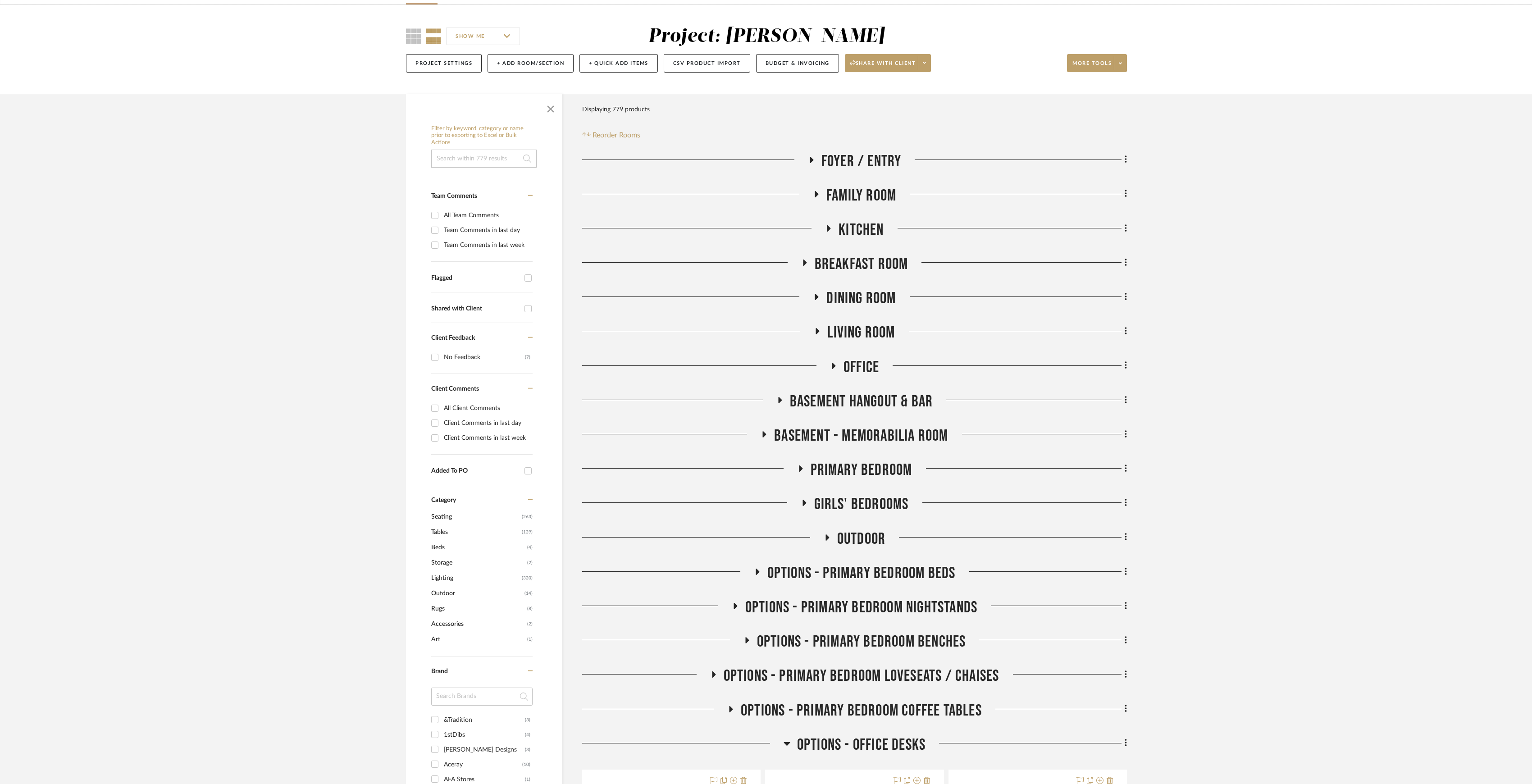
scroll to position [0, 0]
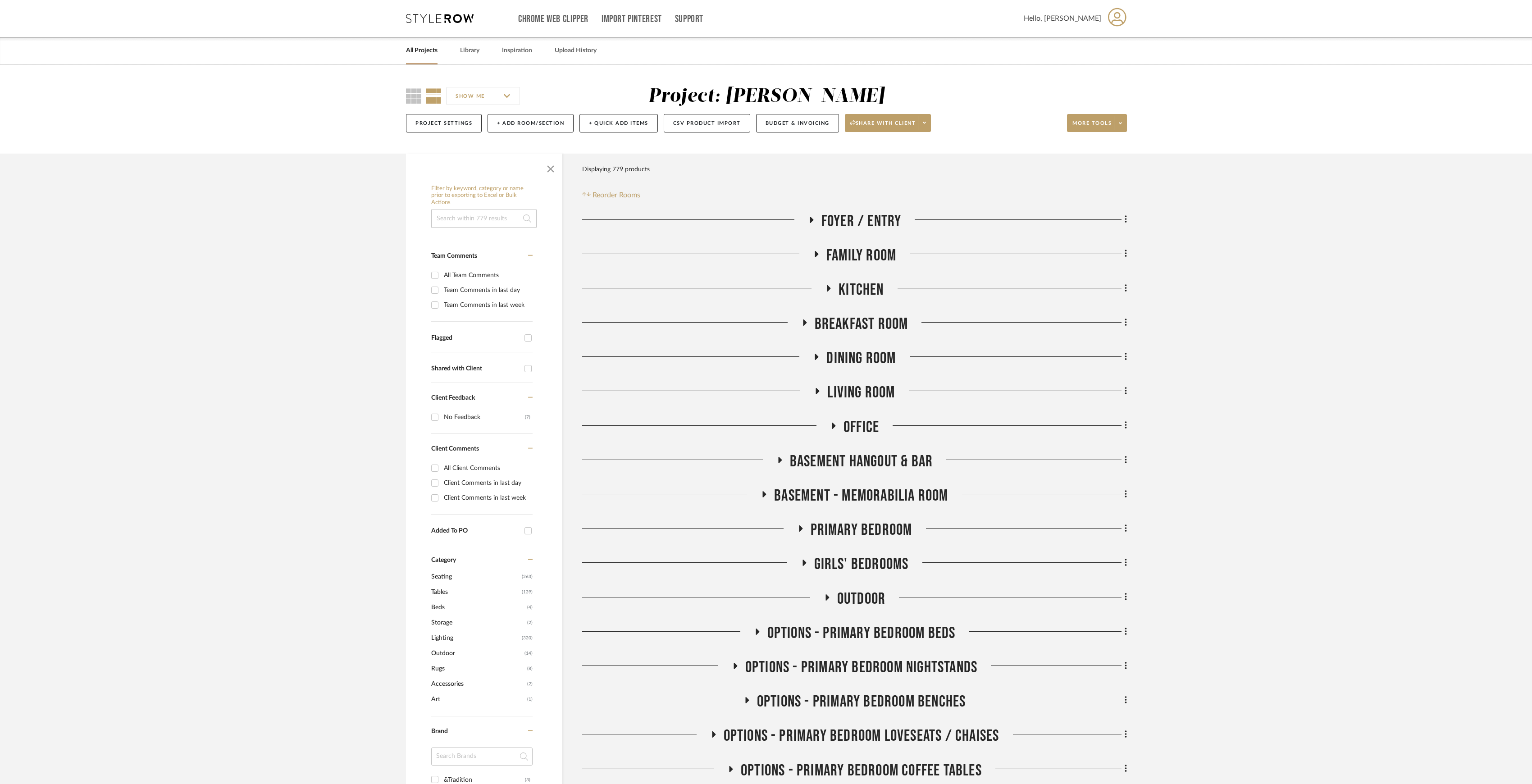
click at [421, 53] on link "All Projects" at bounding box center [422, 50] width 31 height 12
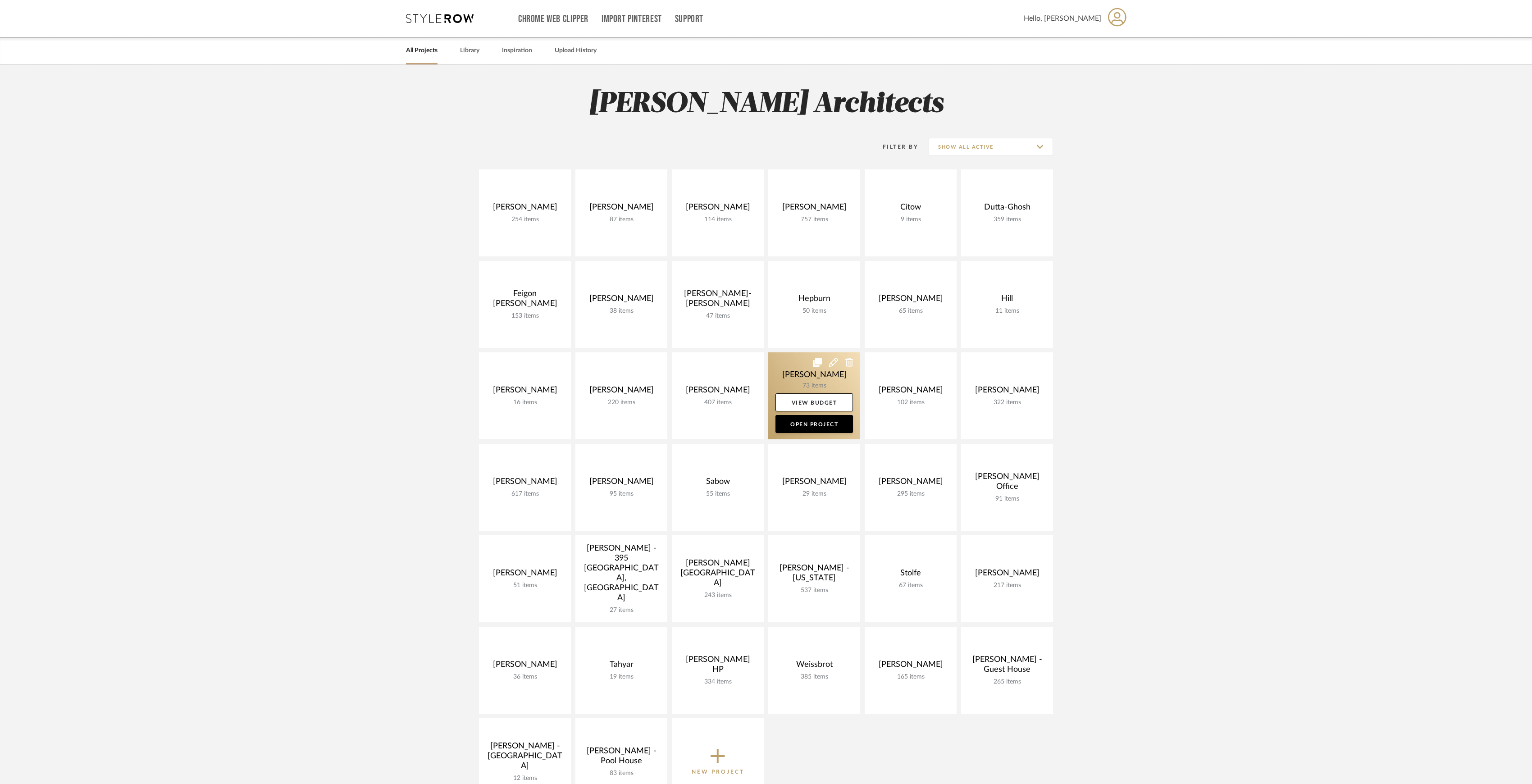
click at [827, 381] on link at bounding box center [814, 396] width 92 height 87
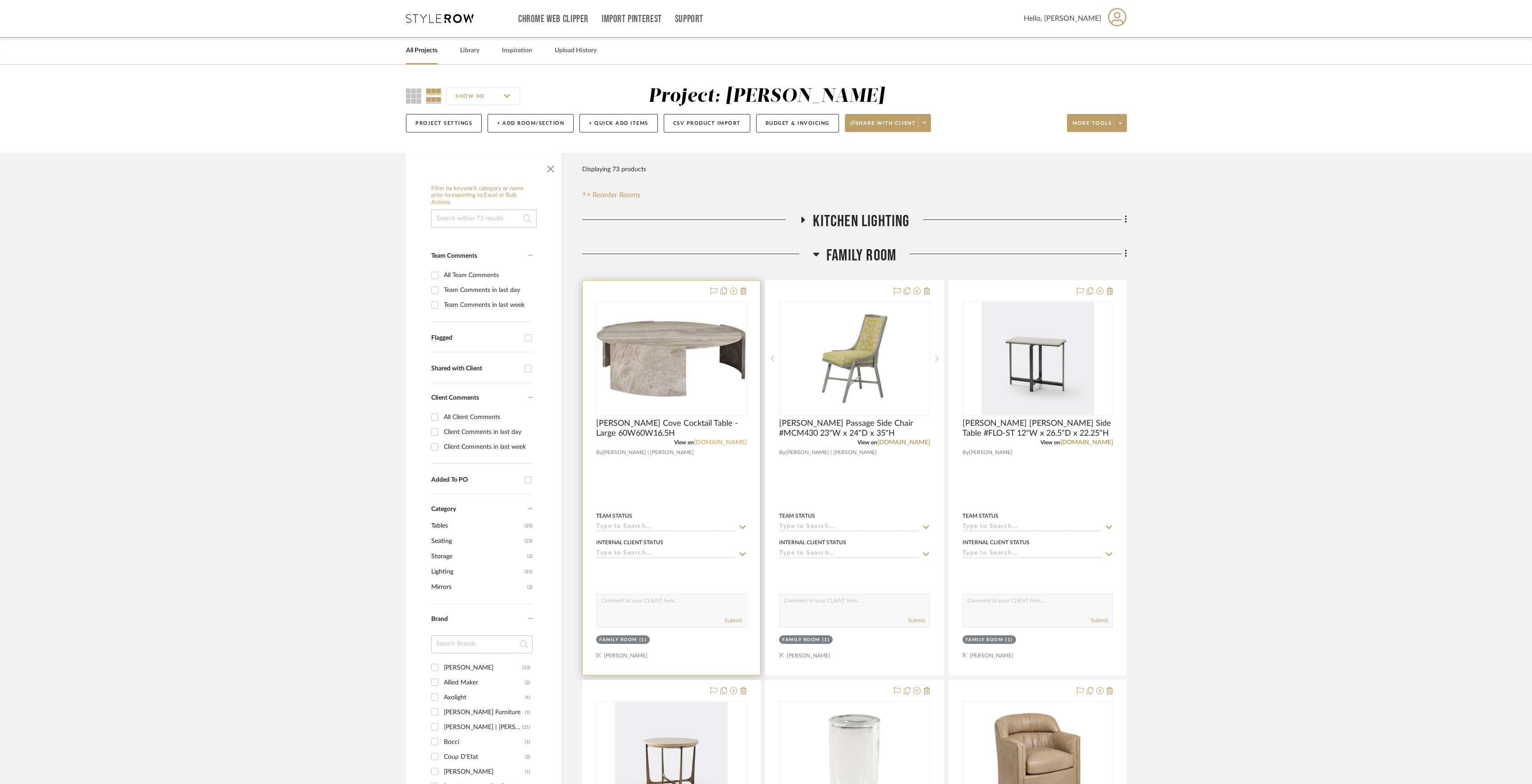
click at [719, 441] on link "[DOMAIN_NAME]" at bounding box center [720, 443] width 53 height 7
